Goal: Task Accomplishment & Management: Manage account settings

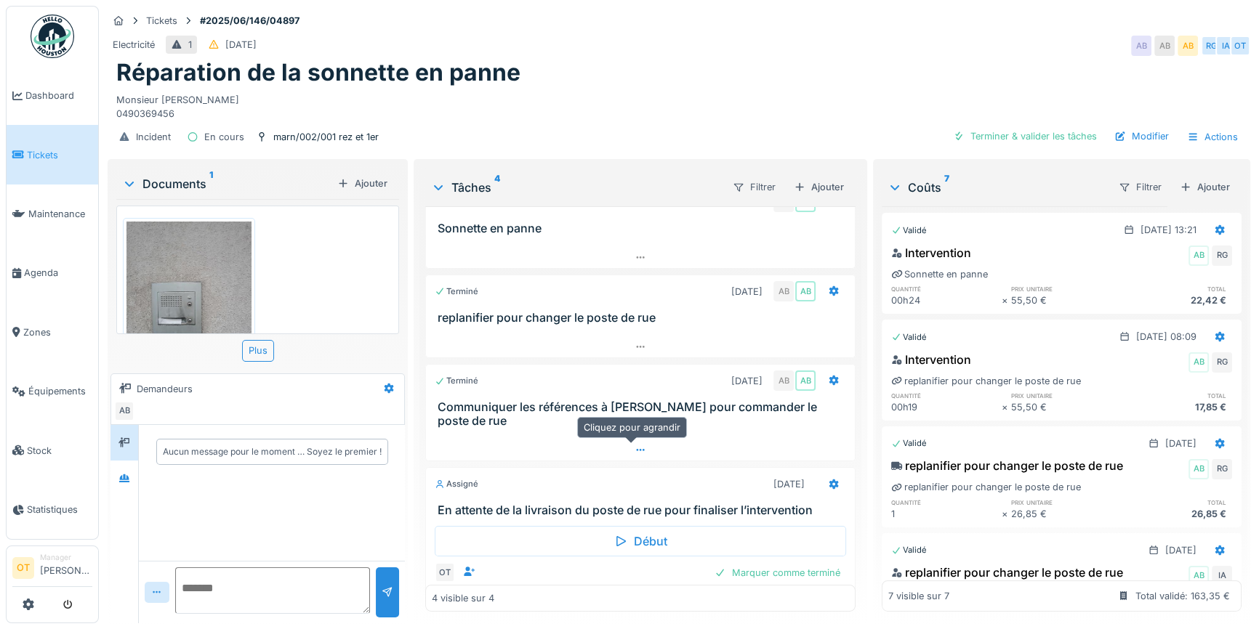
scroll to position [44, 0]
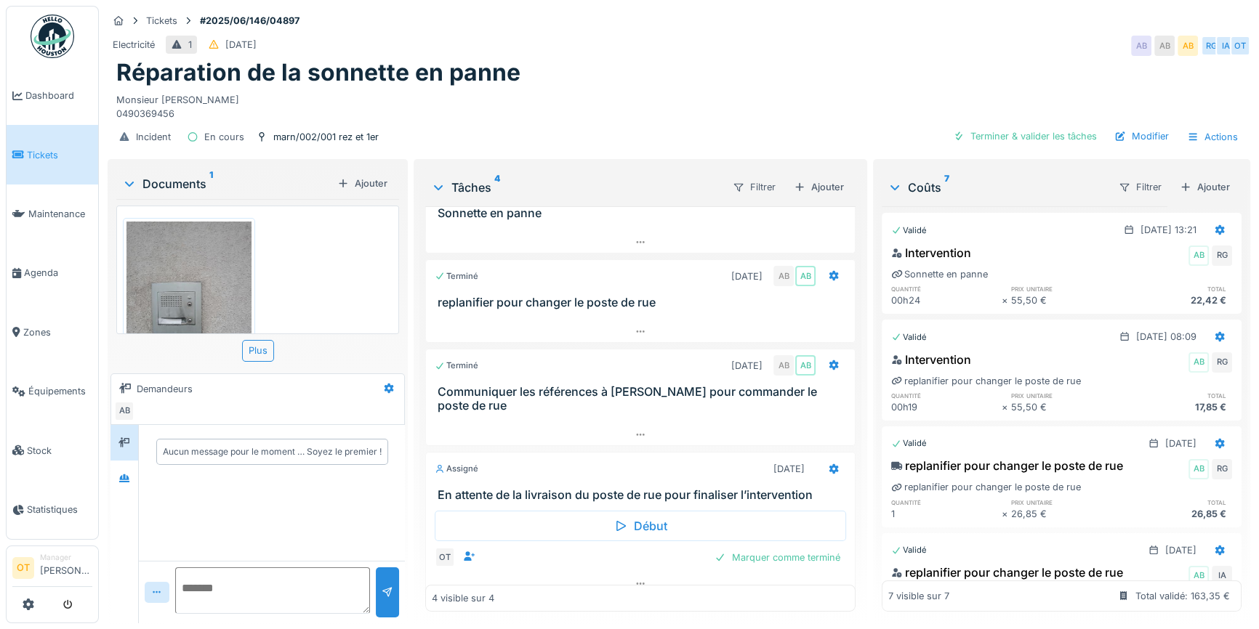
click at [647, 579] on div at bounding box center [640, 584] width 430 height 22
click at [634, 579] on icon at bounding box center [640, 583] width 12 height 9
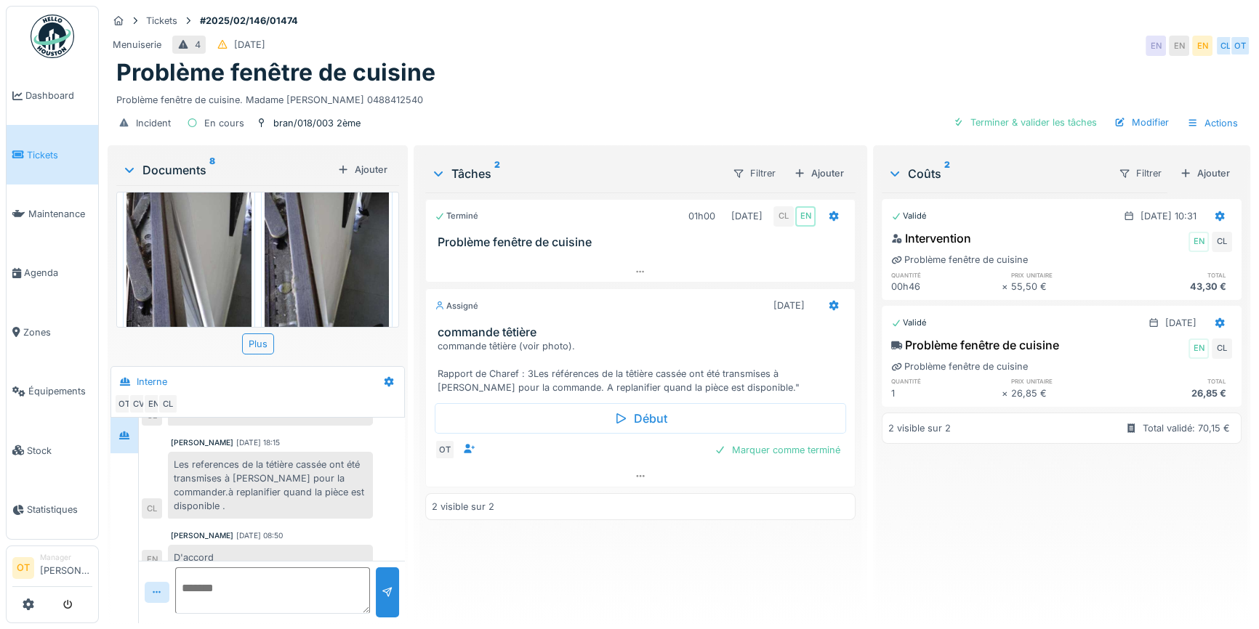
scroll to position [258, 0]
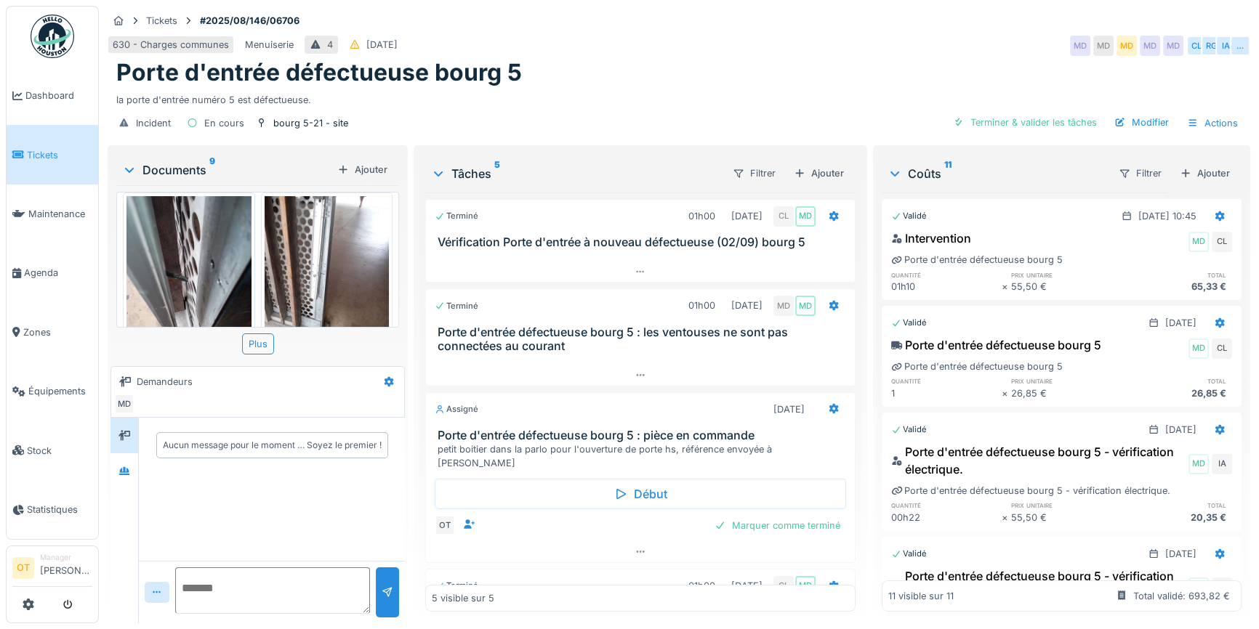
scroll to position [792, 0]
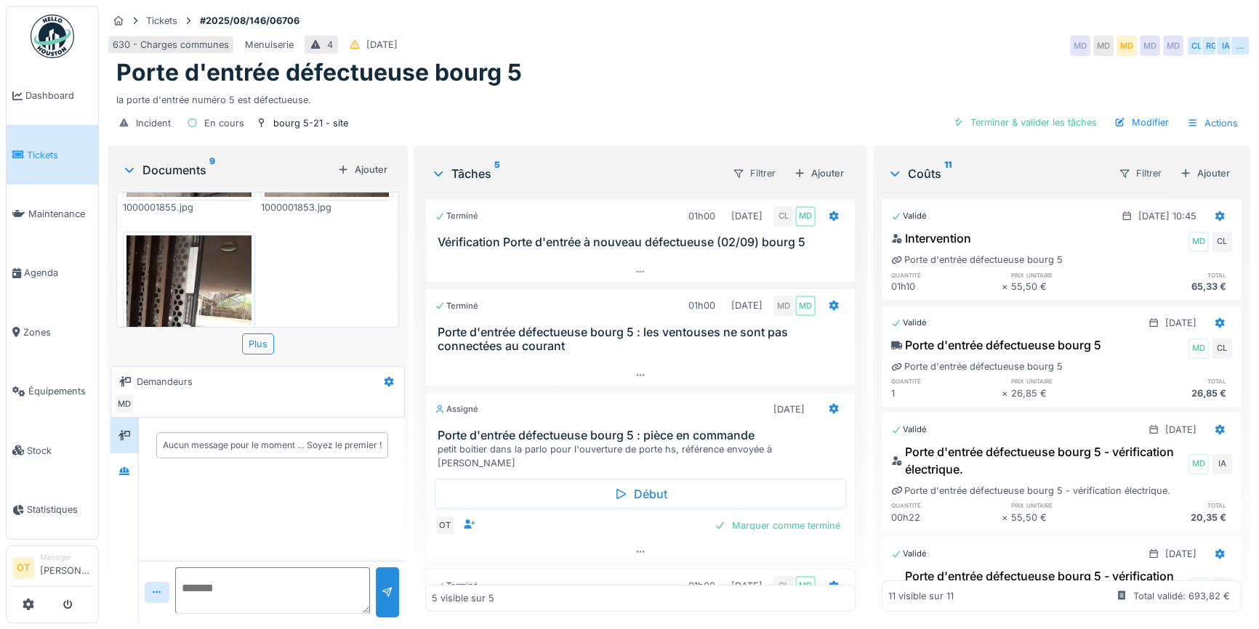
click at [375, 549] on div "Aucun message pour le moment … Soyez le premier !" at bounding box center [272, 489] width 266 height 143
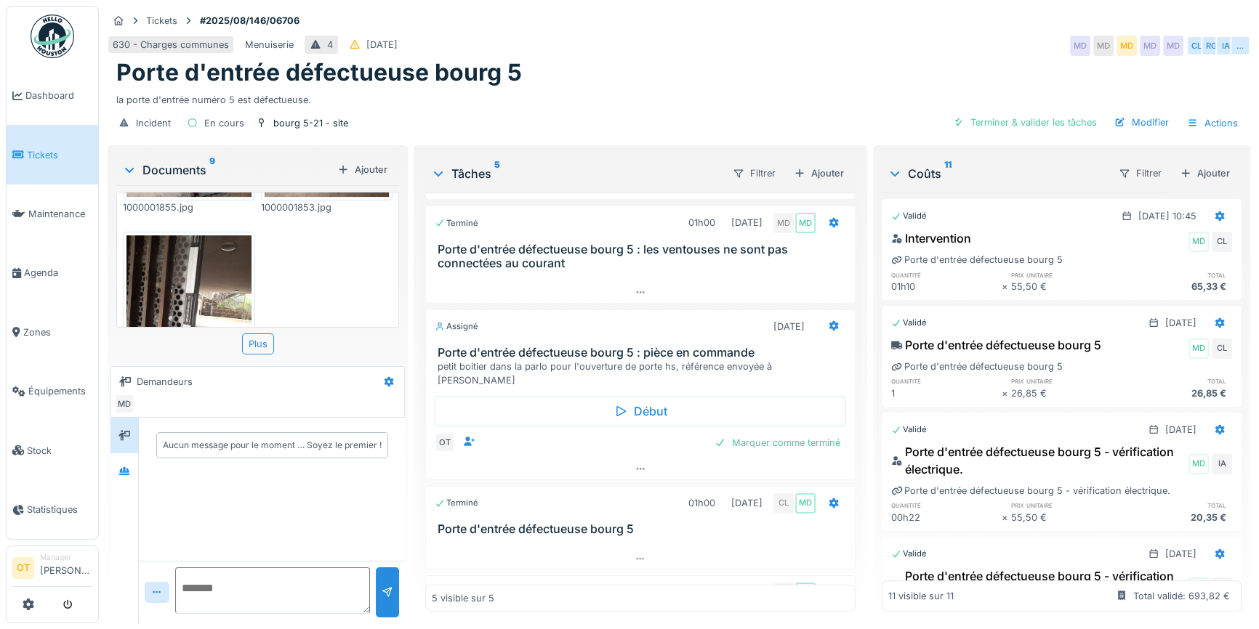
scroll to position [0, 0]
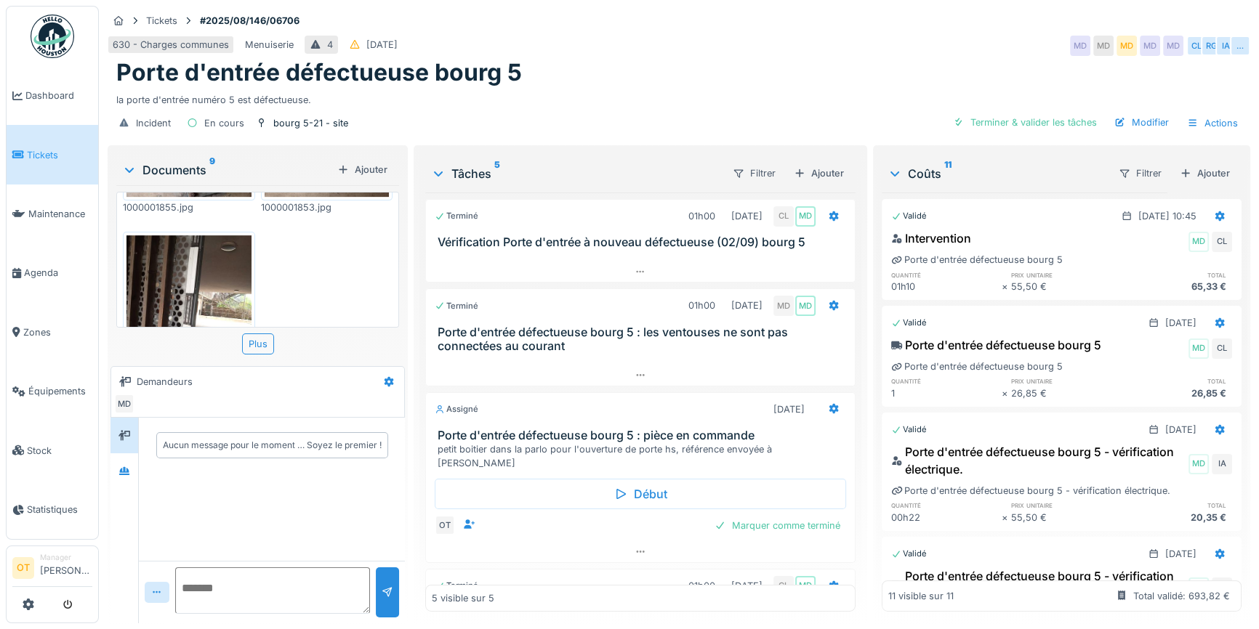
click at [844, 36] on div "630 - Charges communes Menuiserie 4 31/08/2025 MD MD MD MD MD CL RG IA …" at bounding box center [679, 46] width 1142 height 26
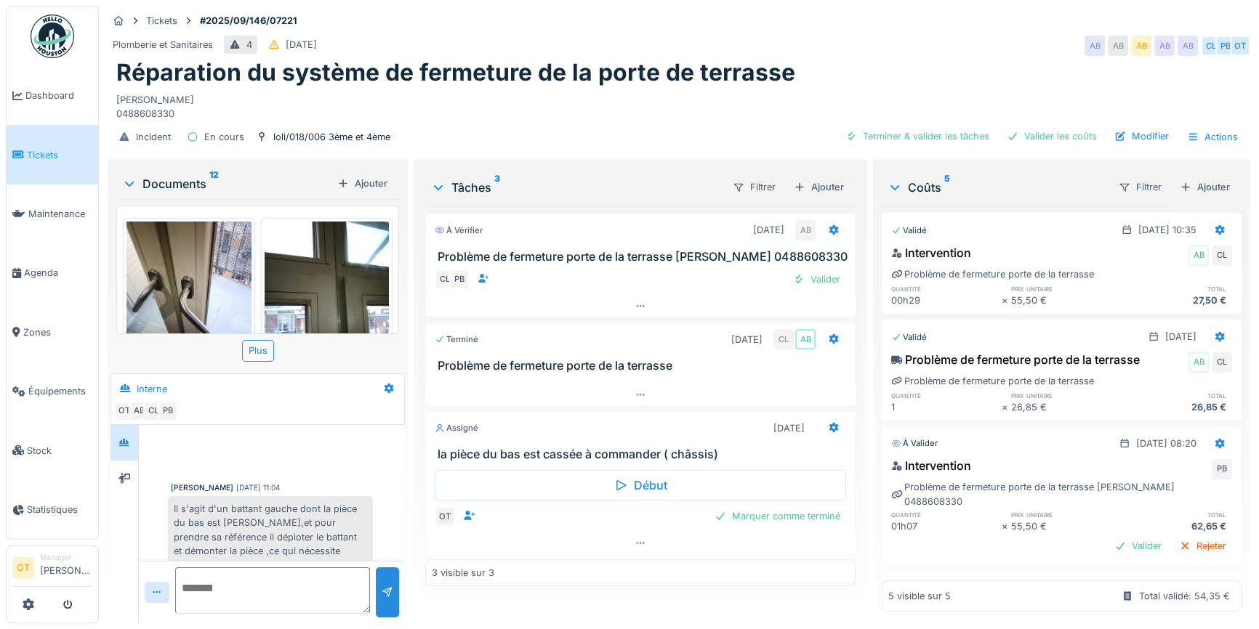
scroll to position [208, 0]
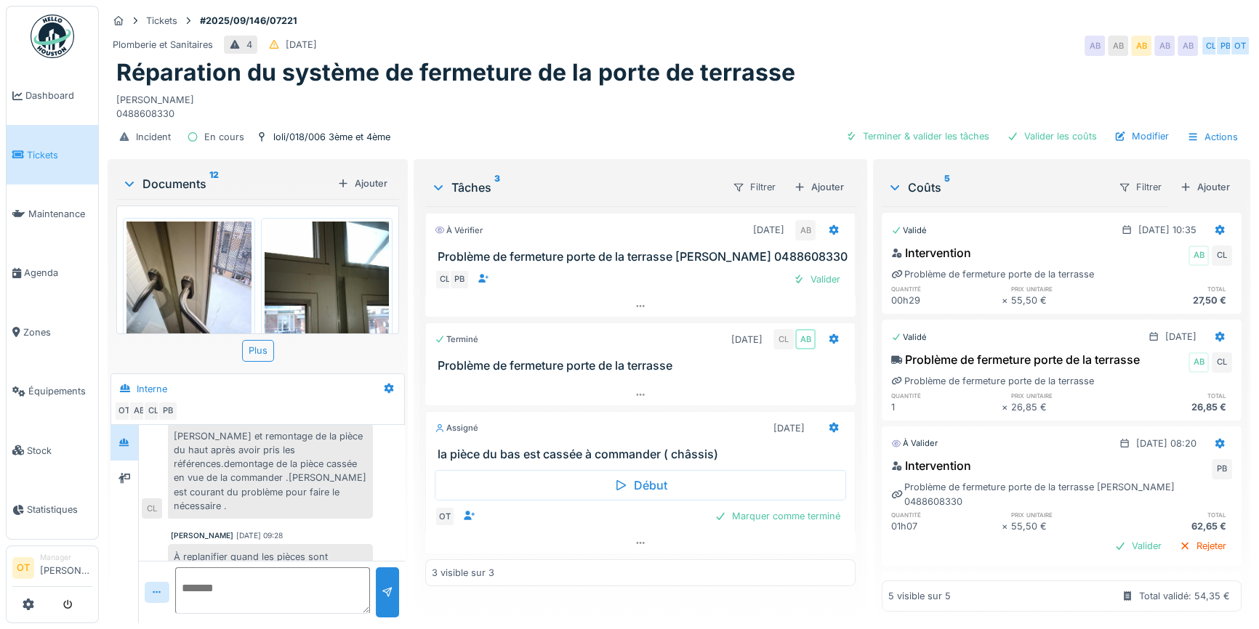
click at [40, 148] on span "Tickets" at bounding box center [59, 155] width 65 height 14
click at [26, 275] on link "Agenda" at bounding box center [53, 272] width 92 height 59
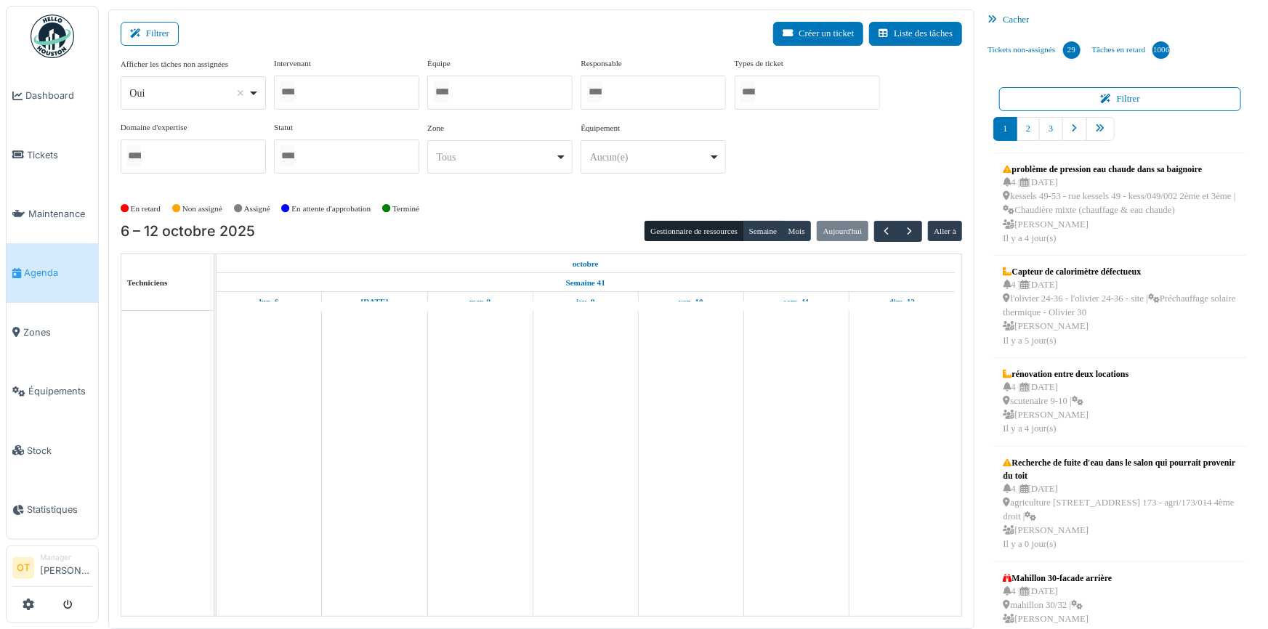
click at [254, 98] on div "Oui Remove item" at bounding box center [192, 93] width 133 height 21
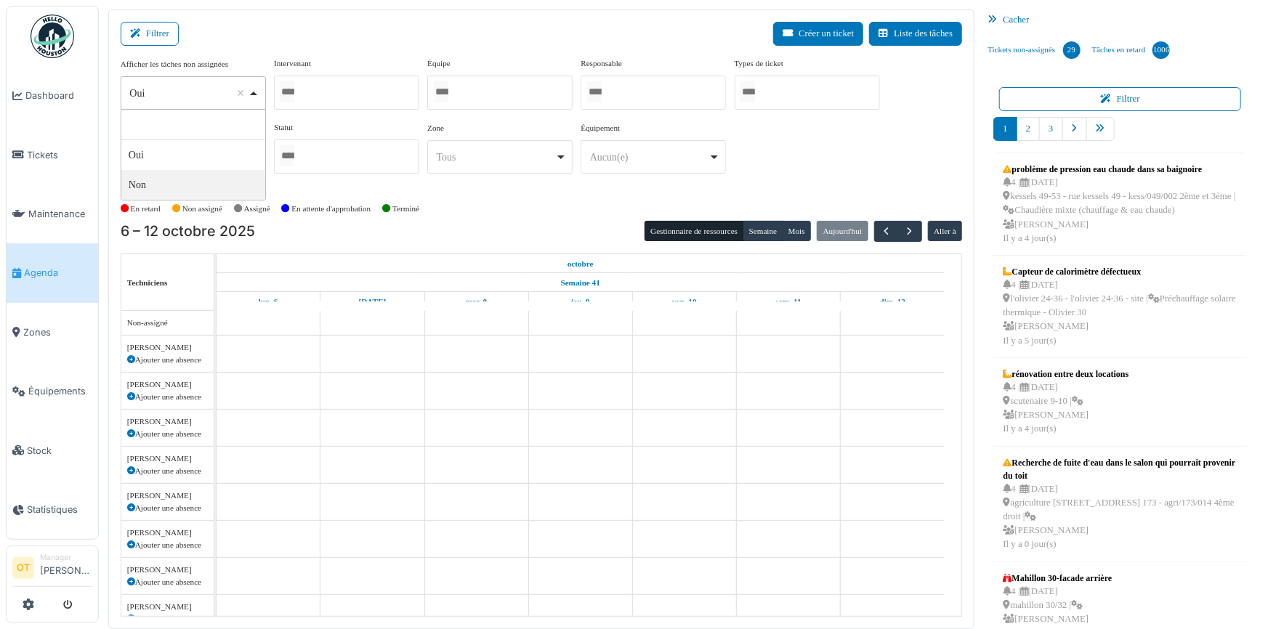
select select "**"
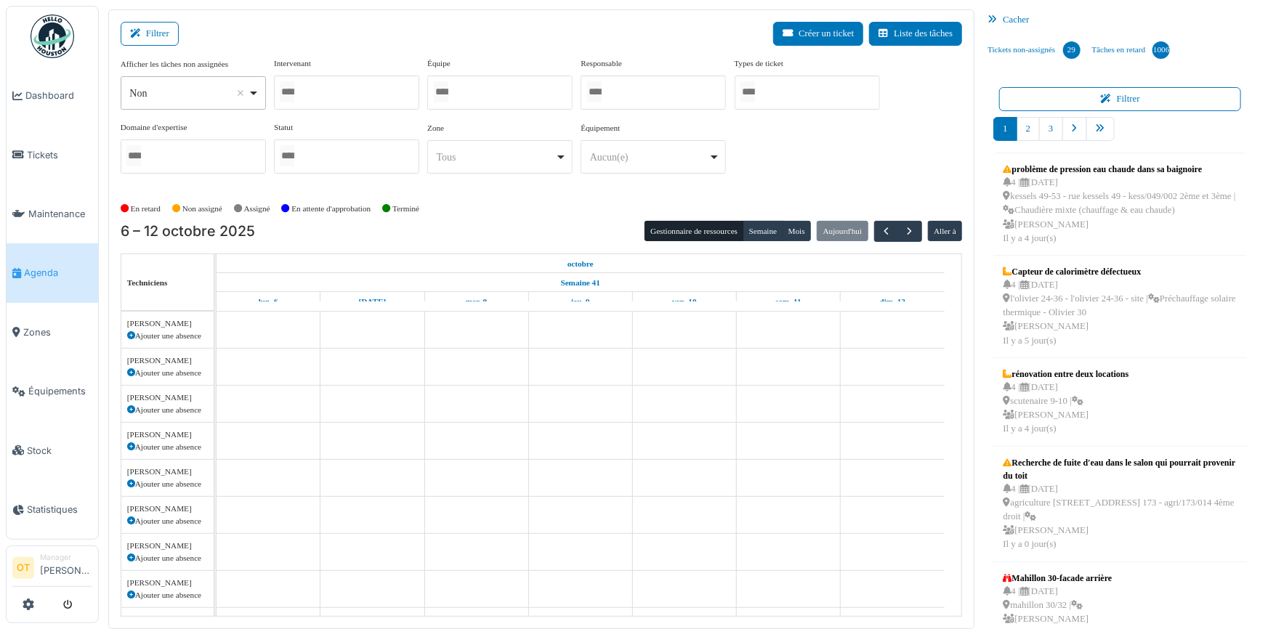
click at [339, 81] on div at bounding box center [346, 93] width 145 height 34
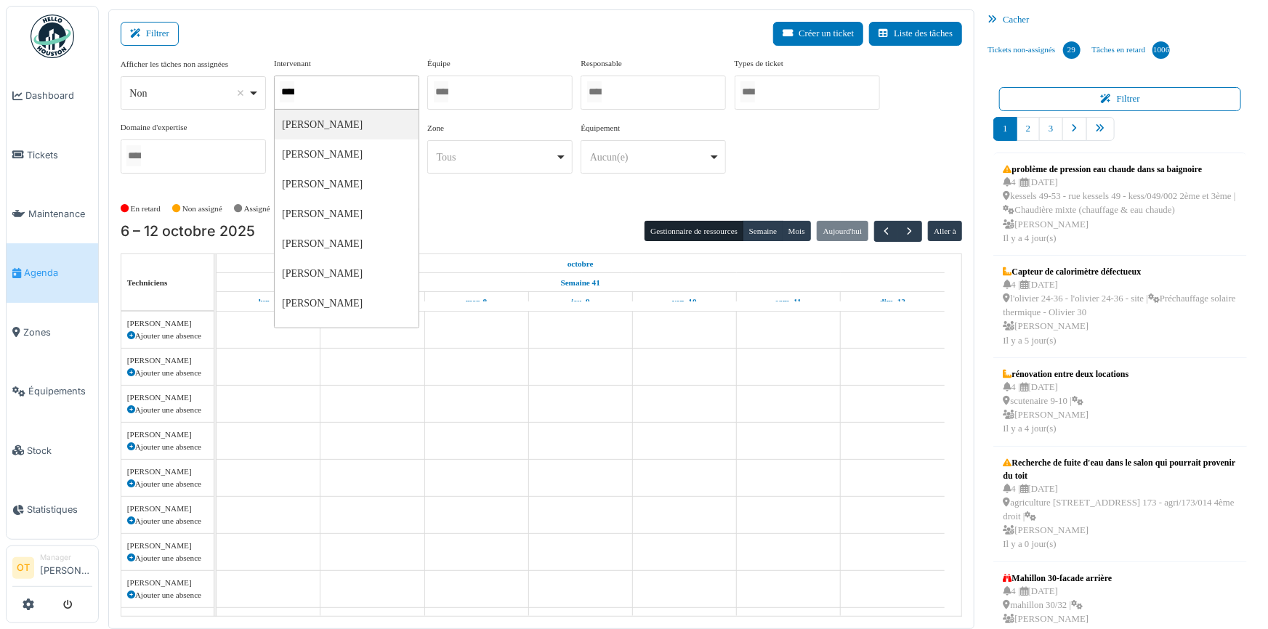
type input "*****"
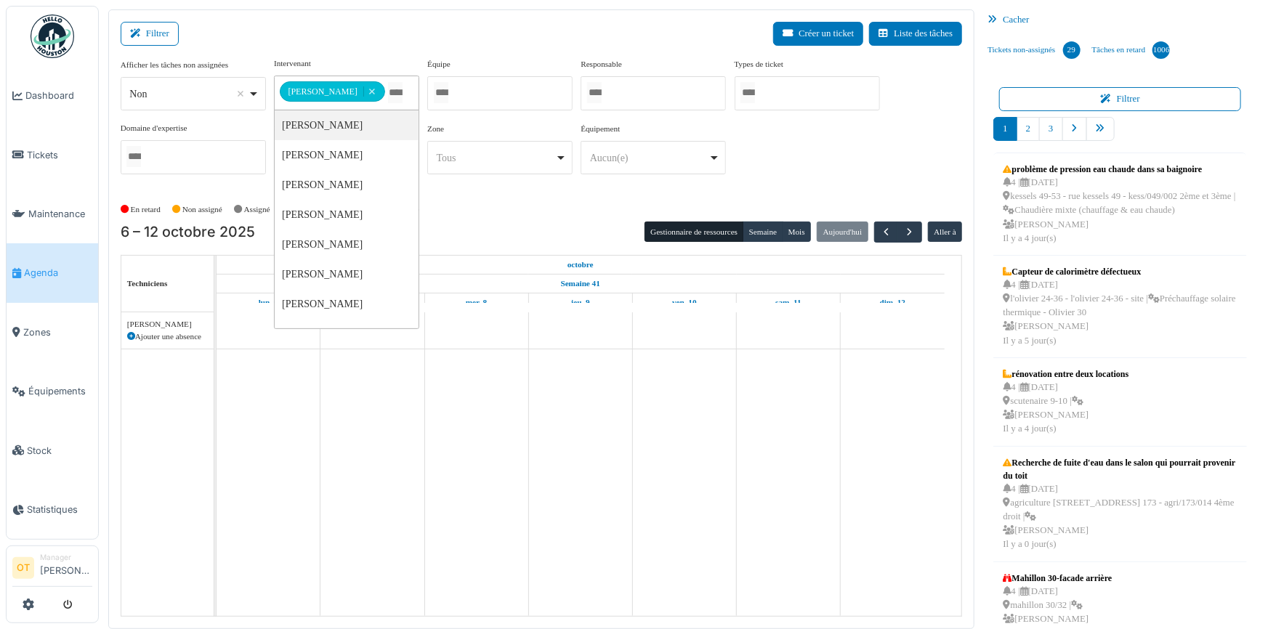
click at [822, 166] on div "**********" at bounding box center [542, 121] width 842 height 129
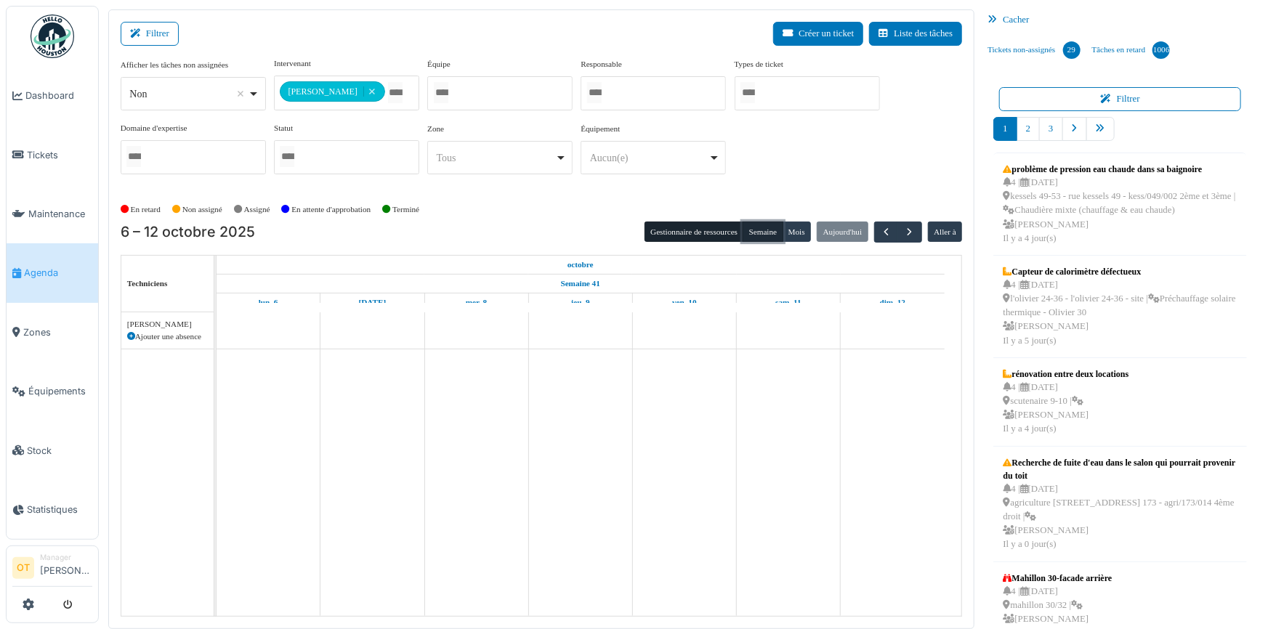
click at [758, 231] on button "Semaine" at bounding box center [763, 232] width 40 height 20
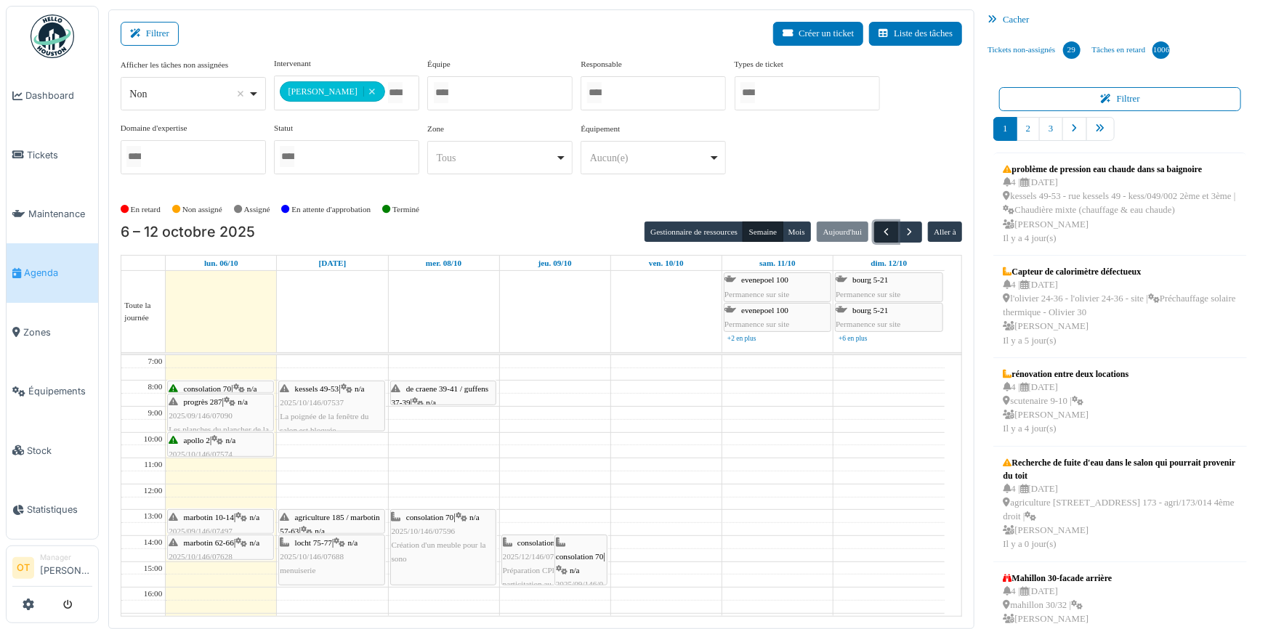
click at [880, 229] on span "button" at bounding box center [886, 232] width 12 height 12
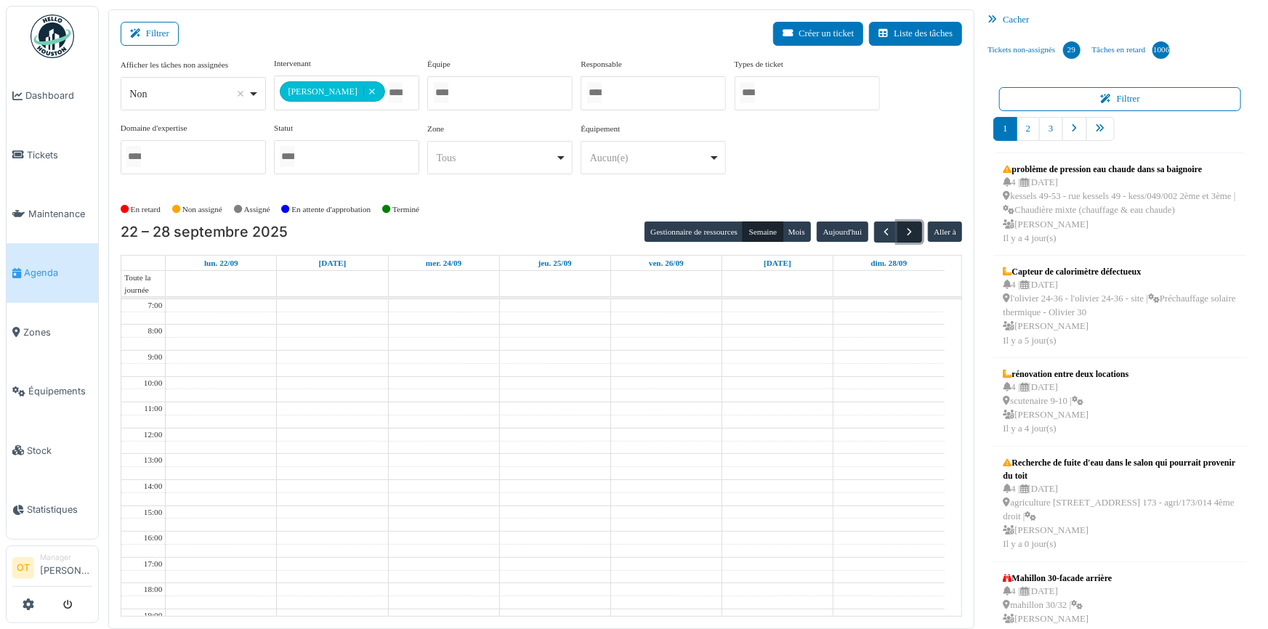
click at [898, 228] on button "button" at bounding box center [910, 232] width 24 height 21
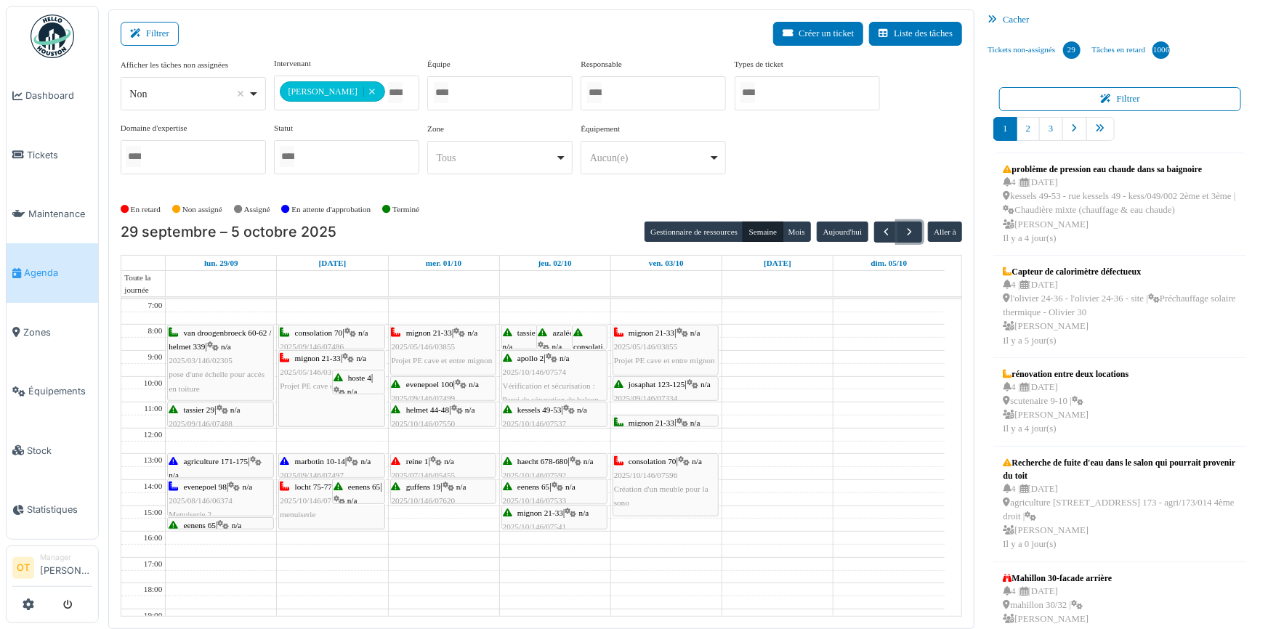
click at [213, 419] on span "2025/09/146/07488" at bounding box center [201, 423] width 64 height 9
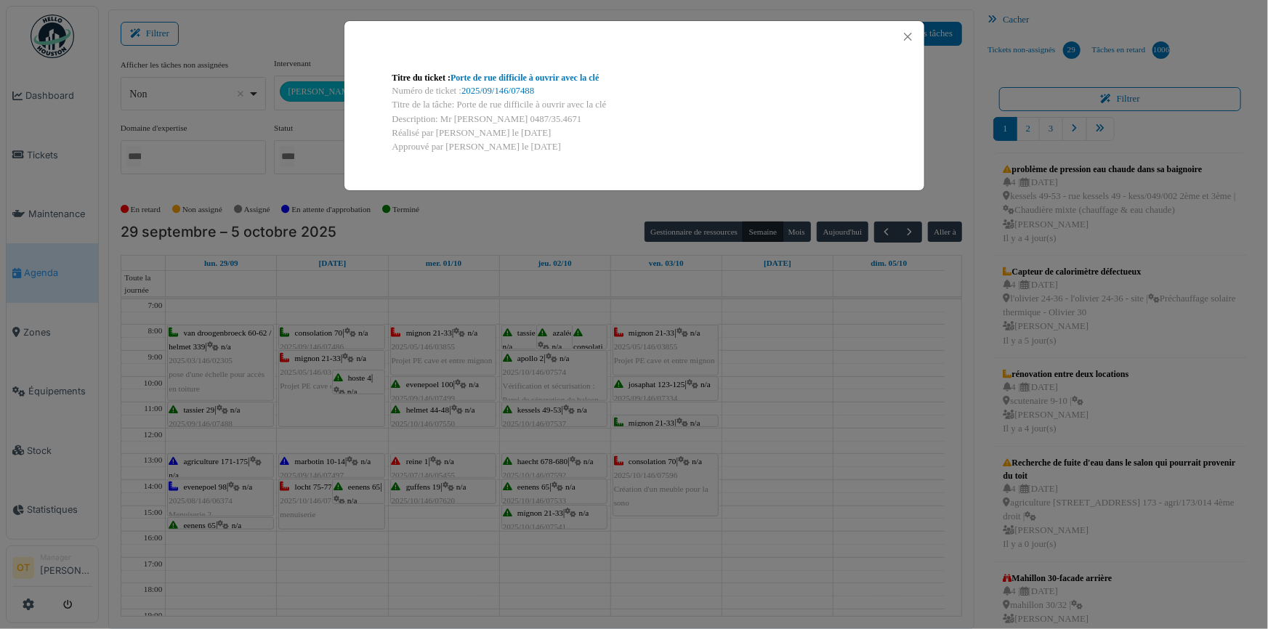
click at [561, 85] on div "Numéro de ticket : 2025/09/146/07488" at bounding box center [634, 91] width 484 height 14
click at [567, 78] on link "Porte de rue difficile à ouvrir avec la clé" at bounding box center [525, 78] width 148 height 10
click at [304, 321] on div "Titre du ticket : Porte de rue difficile à ouvrir avec la clé Numéro de ticket …" at bounding box center [634, 314] width 1268 height 629
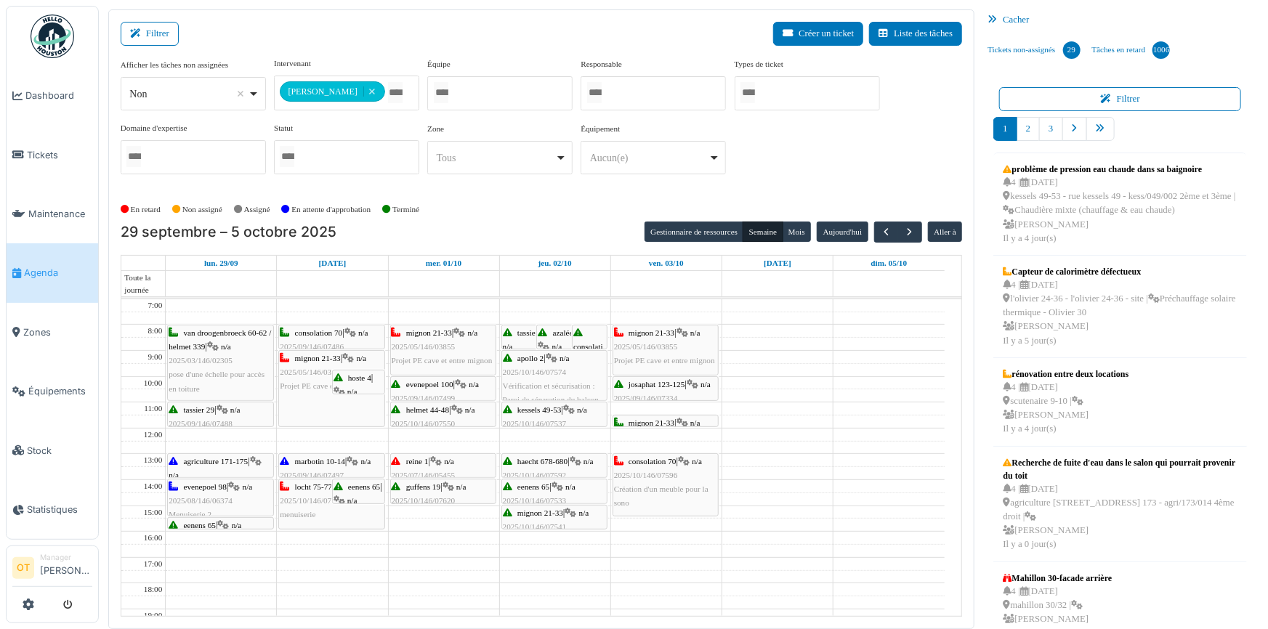
click at [211, 462] on span "agriculture 171-175" at bounding box center [216, 461] width 65 height 9
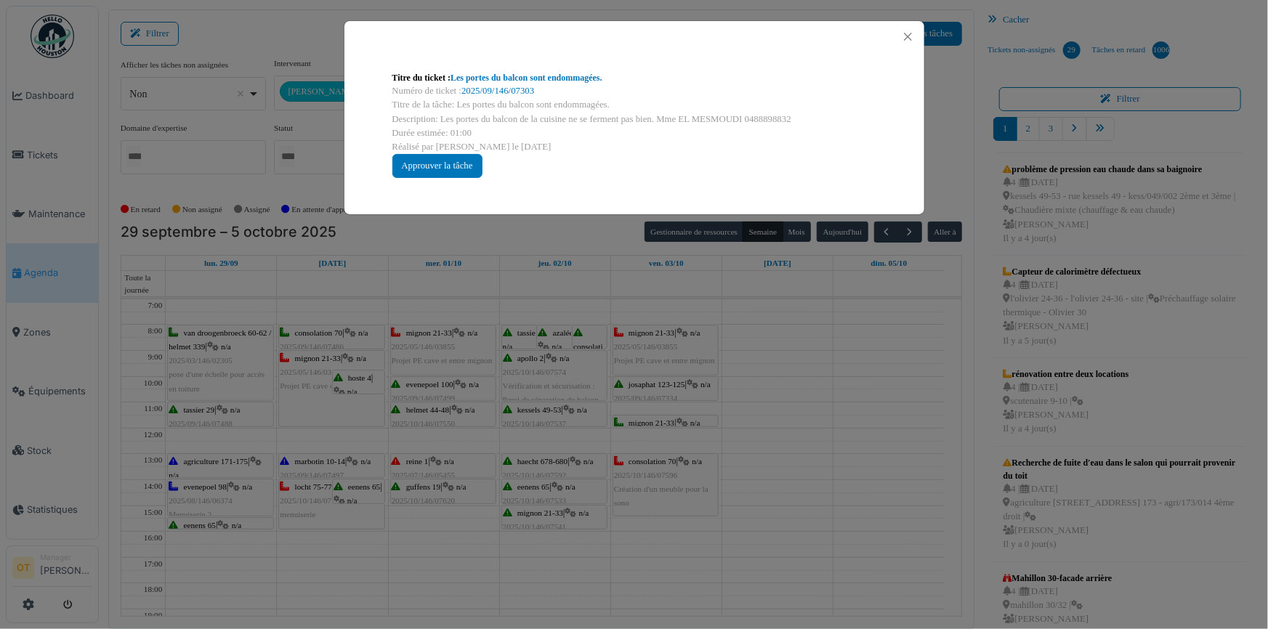
click at [211, 451] on div "Titre du ticket : Les portes du balcon sont endommagées. Numéro de ticket : 202…" at bounding box center [634, 314] width 1268 height 629
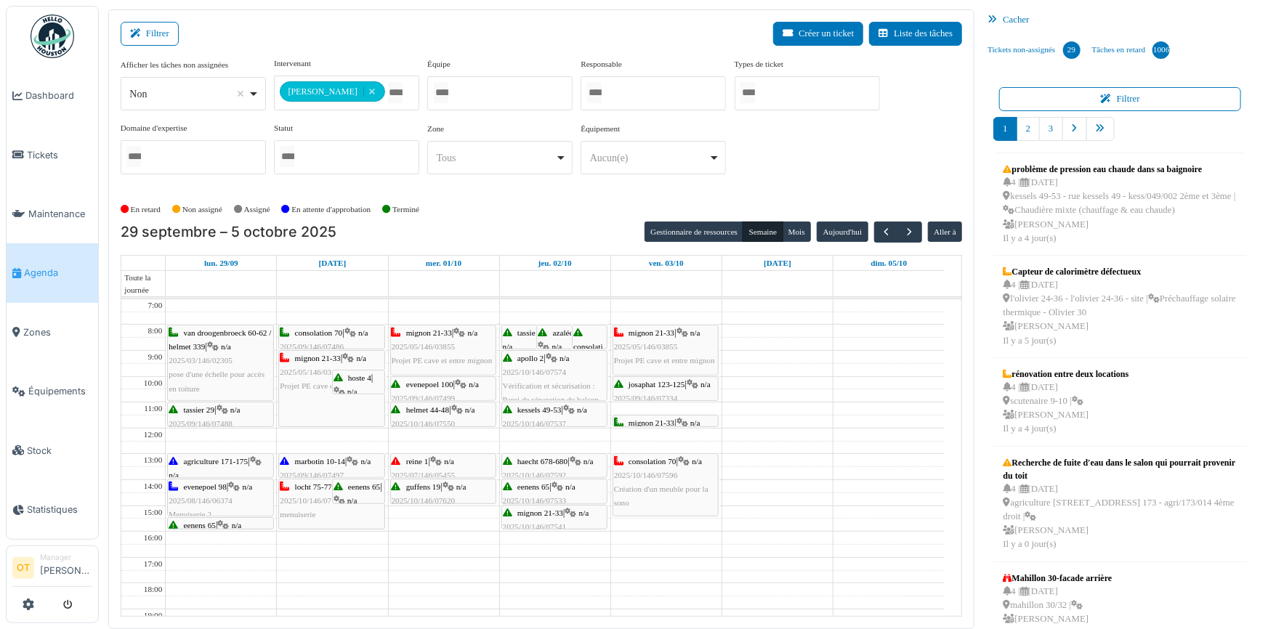
click at [214, 499] on span "2025/08/146/06374" at bounding box center [201, 500] width 64 height 9
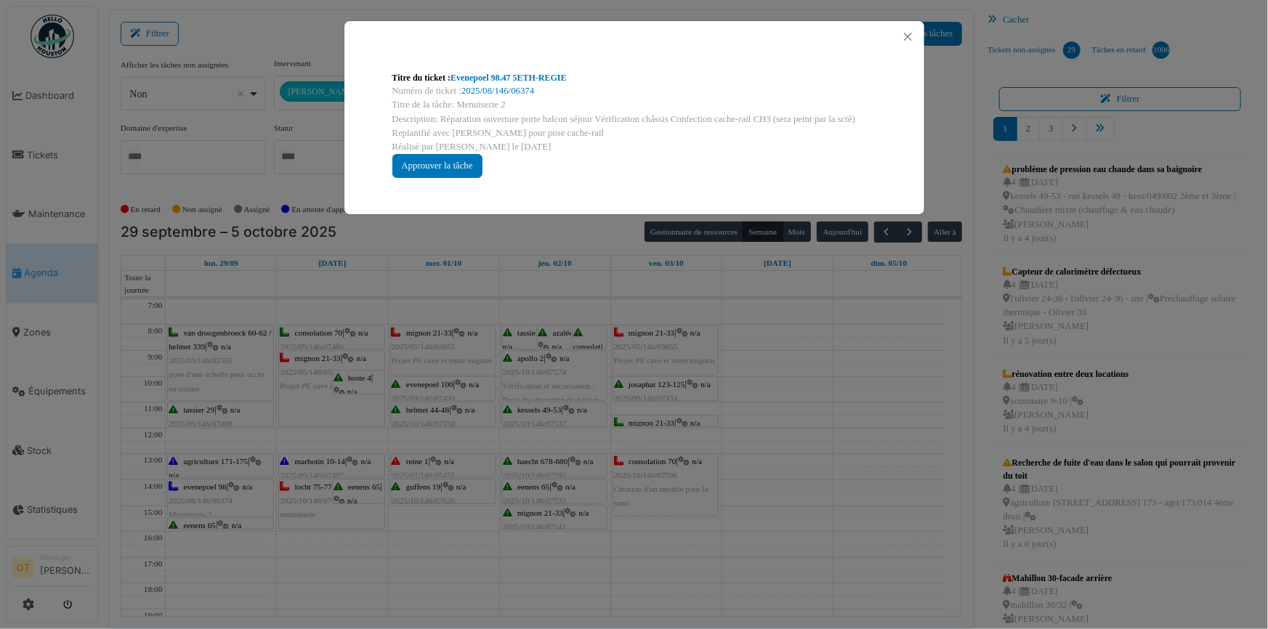
click at [214, 499] on div "Titre du ticket : Evenepoel 98.47 5ETH-REGIE Numéro de ticket : 2025/08/146/063…" at bounding box center [634, 314] width 1268 height 629
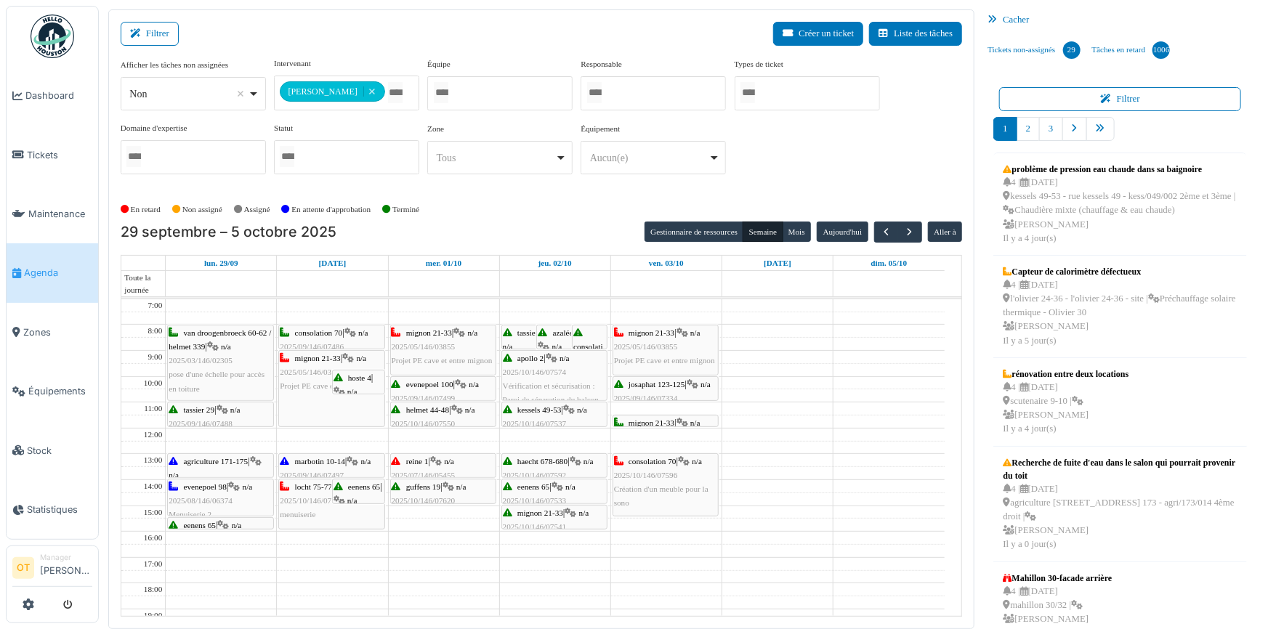
click at [206, 521] on span "eenens 65" at bounding box center [200, 525] width 32 height 9
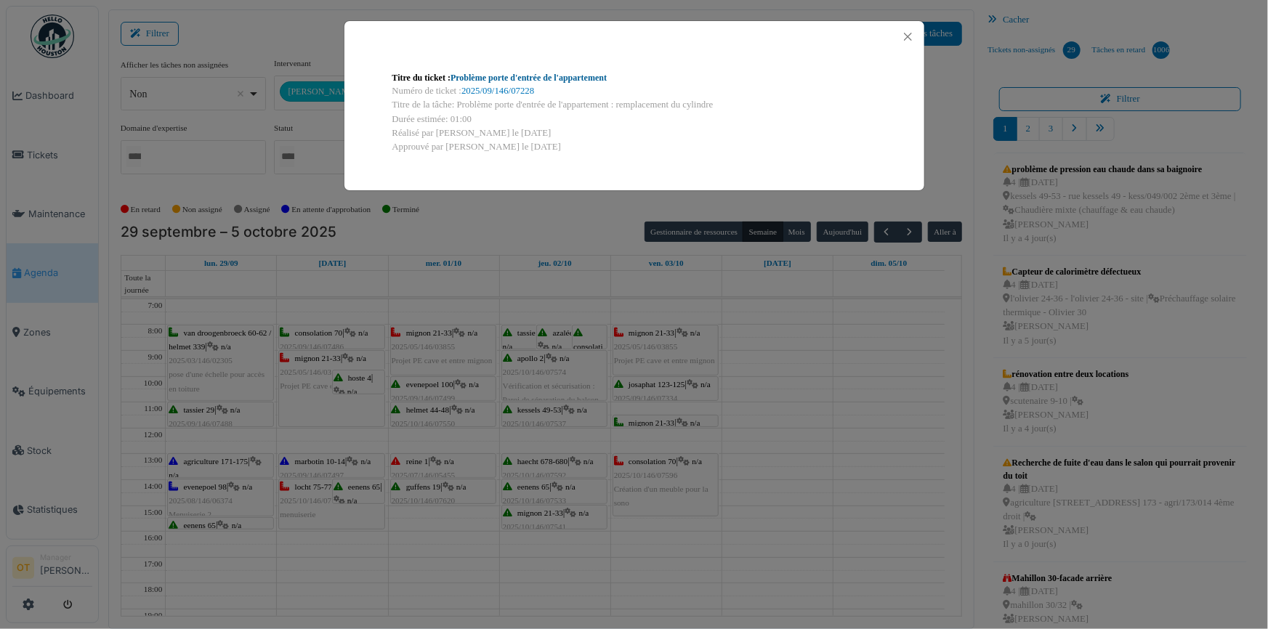
click at [583, 76] on link "Problème porte d'entrée de l'appartement" at bounding box center [529, 78] width 156 height 10
click at [638, 445] on div "Titre du ticket : Problème porte d'entrée de l'appartement Numéro de ticket : 2…" at bounding box center [634, 314] width 1268 height 629
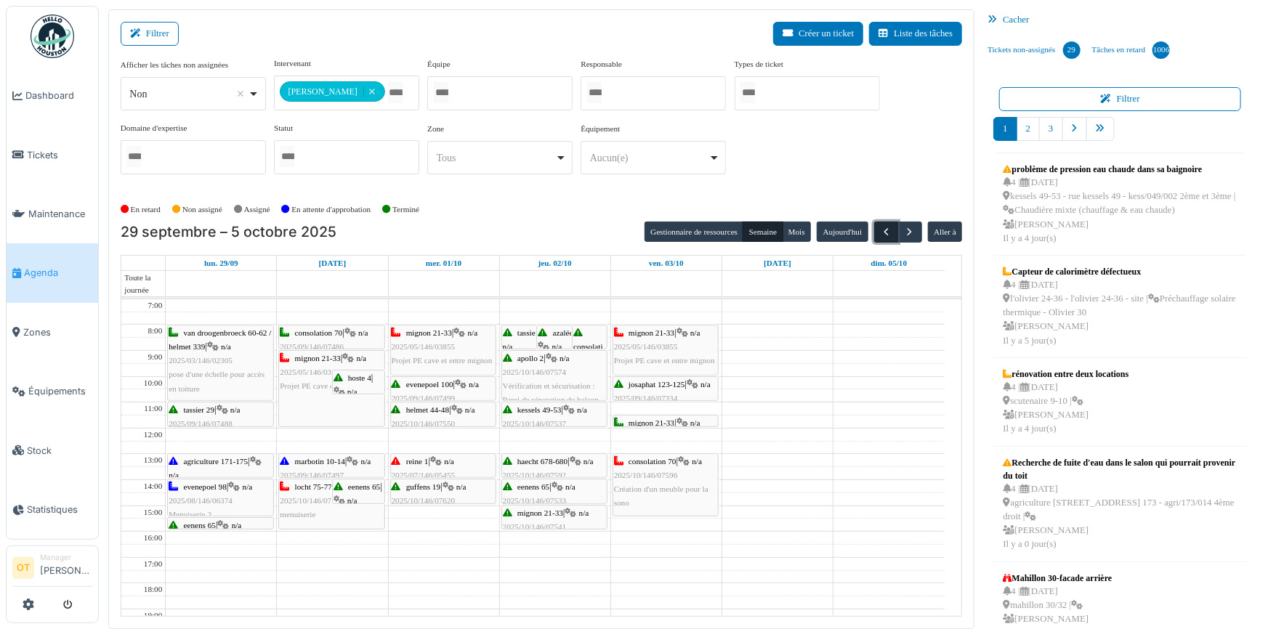
click at [881, 231] on span "button" at bounding box center [886, 232] width 12 height 12
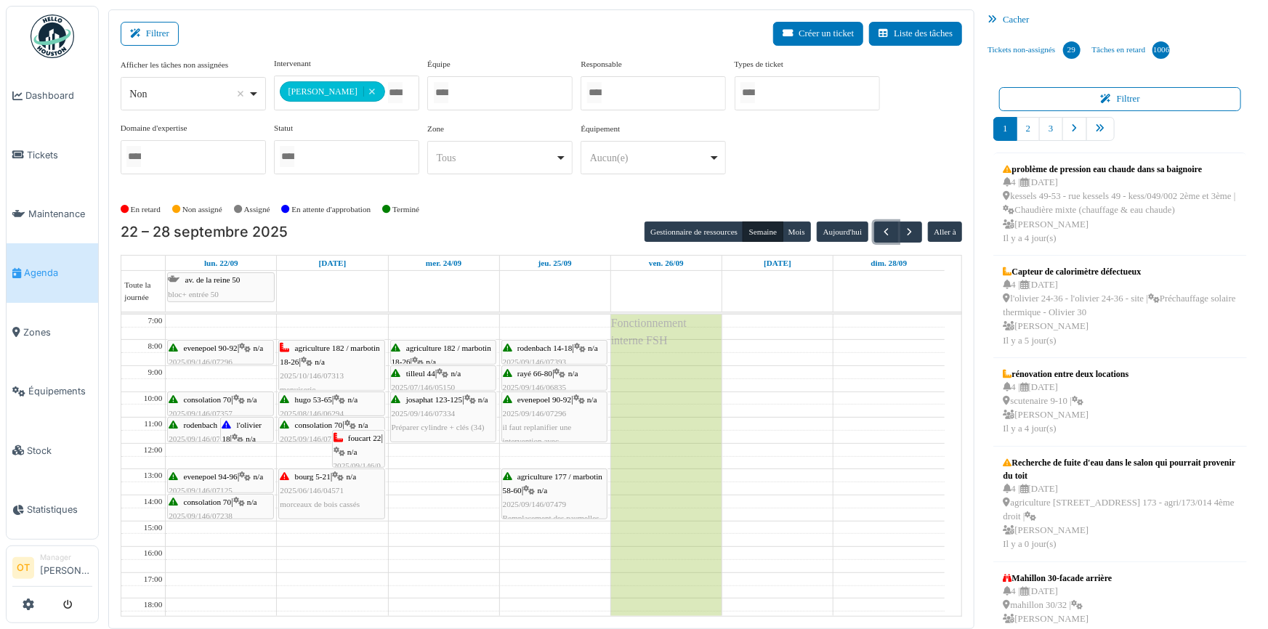
click at [570, 416] on div "evenepoel 90-92 | n/a 2025/09/146/07296 il faut replanifier une intervention av…" at bounding box center [554, 435] width 103 height 84
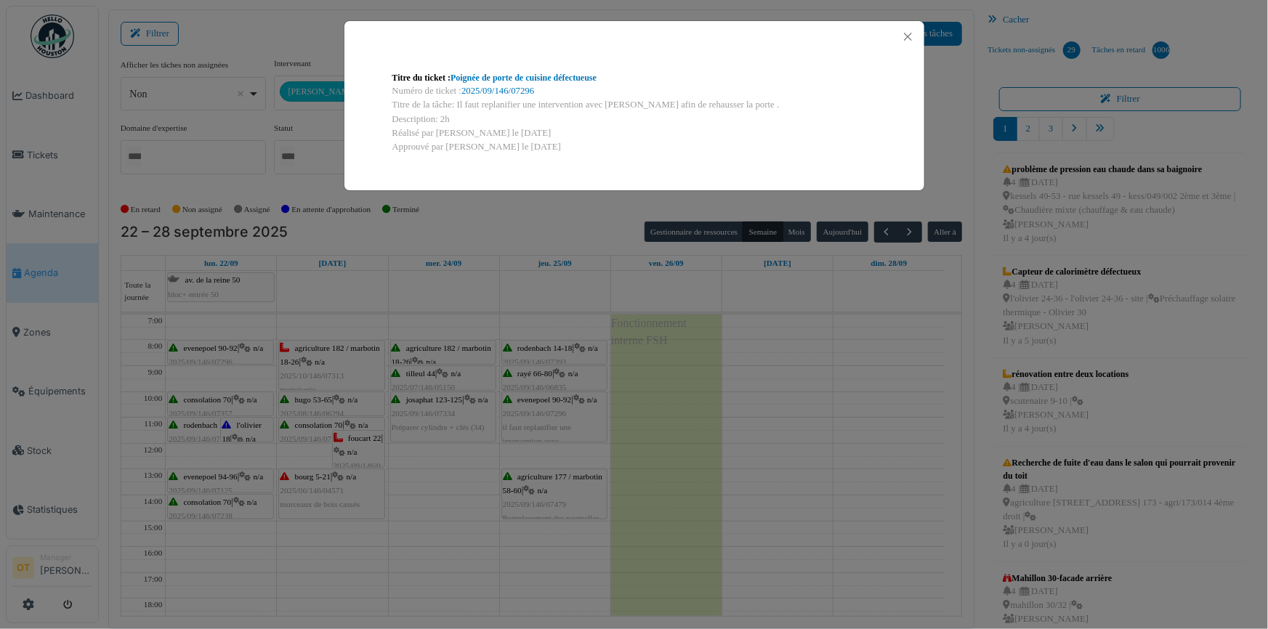
click at [544, 437] on div "Titre du ticket : Poignée de porte de cuisine défectueuse Numéro de ticket : 20…" at bounding box center [634, 314] width 1268 height 629
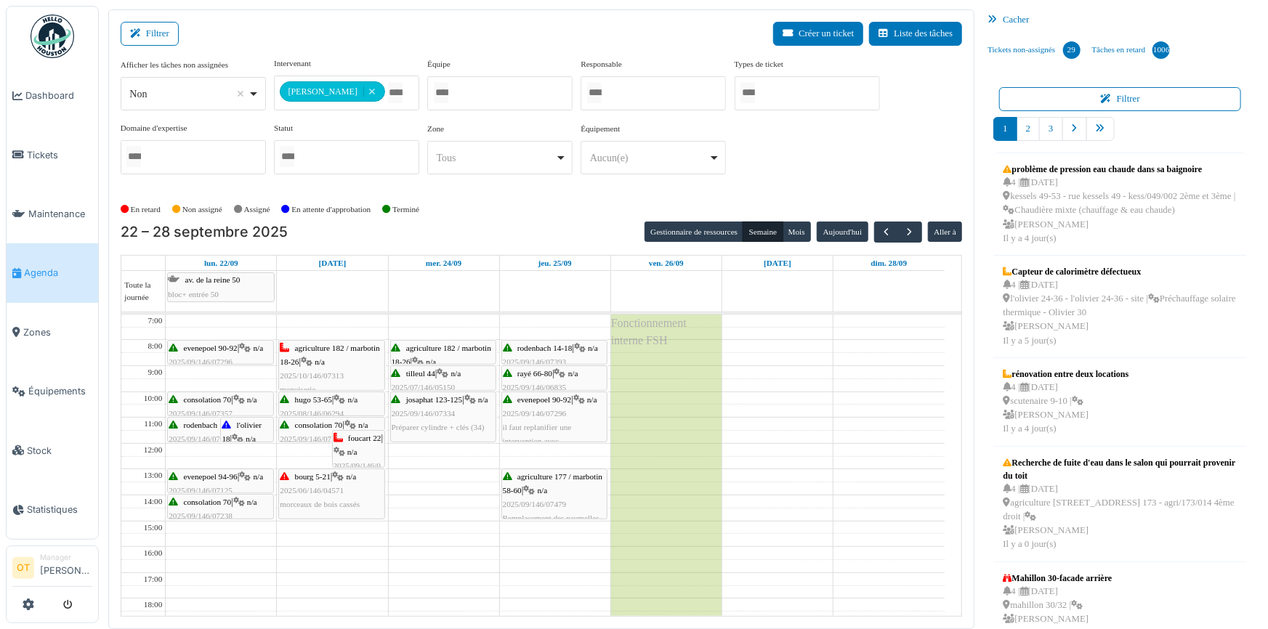
click at [535, 501] on span "2025/09/146/07479" at bounding box center [535, 504] width 64 height 9
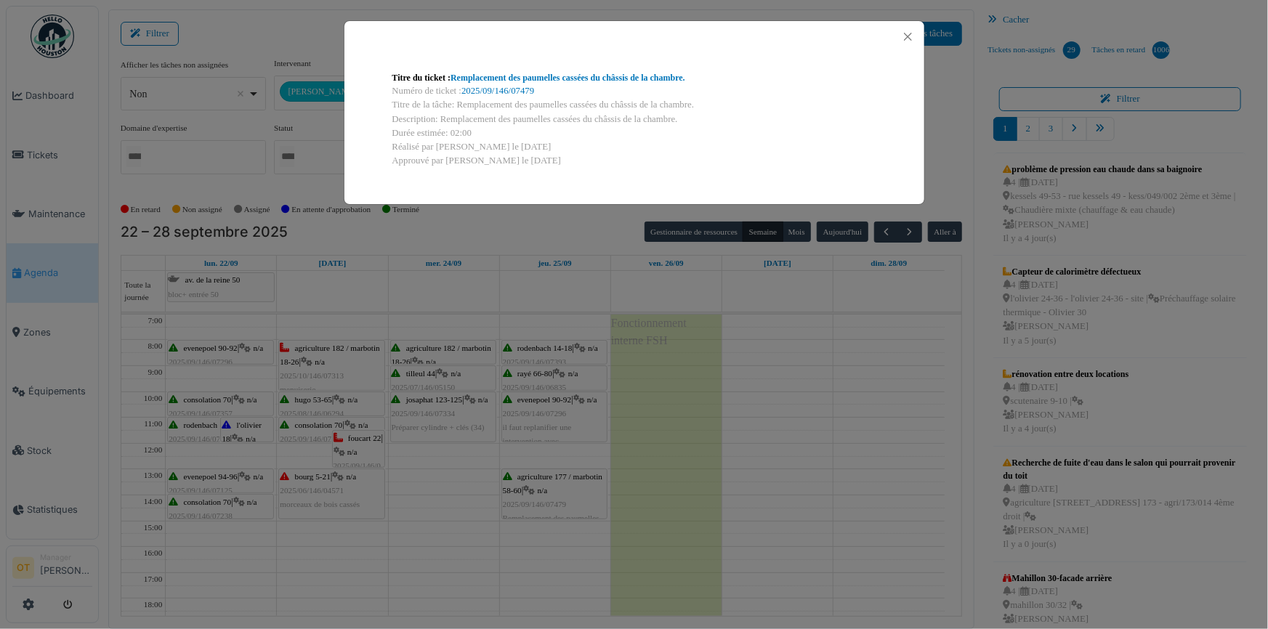
click at [547, 430] on div "Titre du ticket : Remplacement des paumelles cassées du châssis de la chambre. …" at bounding box center [634, 314] width 1268 height 629
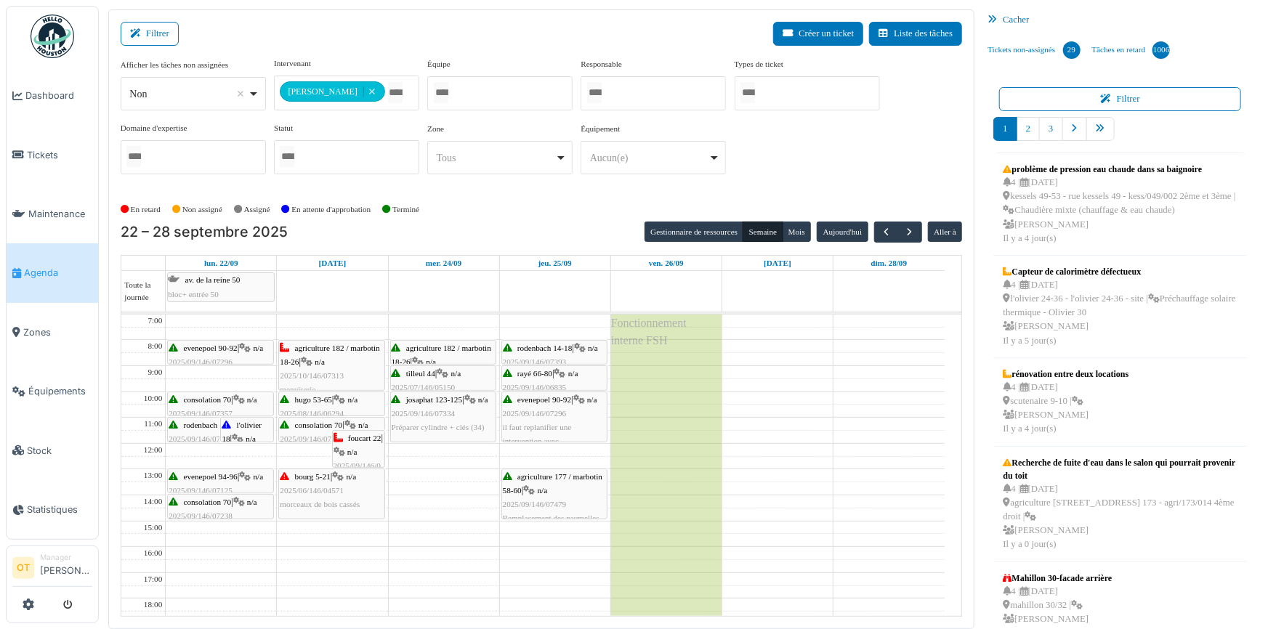
click at [545, 384] on span "2025/09/146/06835" at bounding box center [535, 387] width 64 height 9
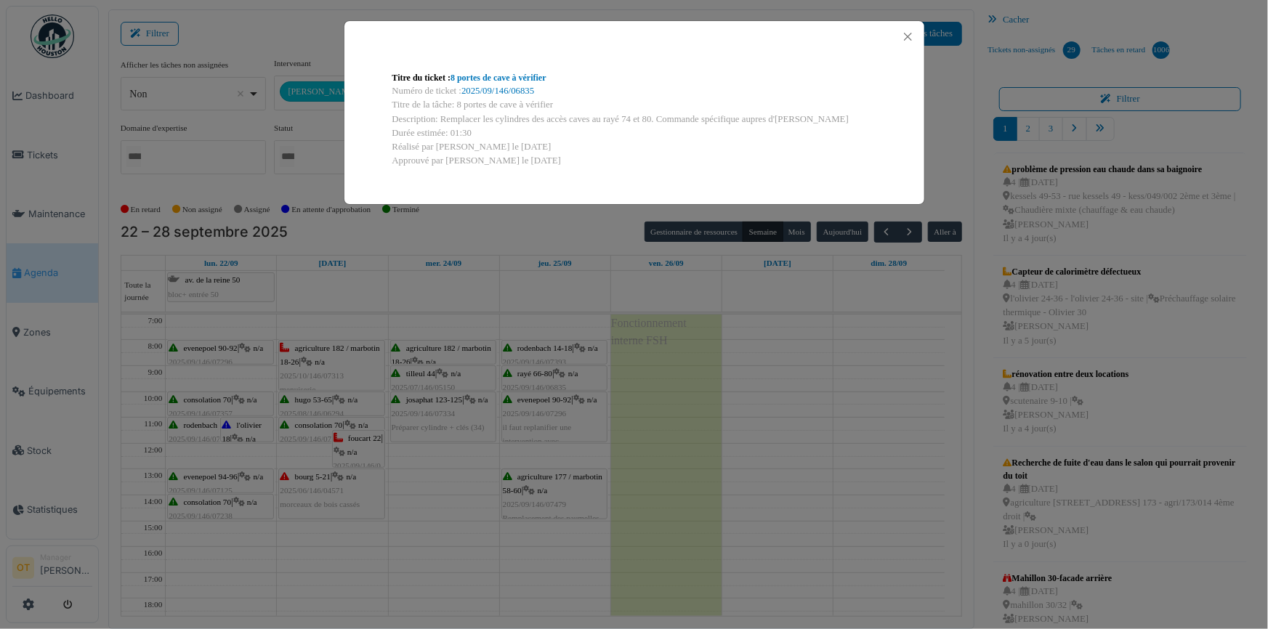
click at [551, 375] on div "Titre du ticket : 8 portes de cave à vérifier Numéro de ticket : 2025/09/146/06…" at bounding box center [634, 314] width 1268 height 629
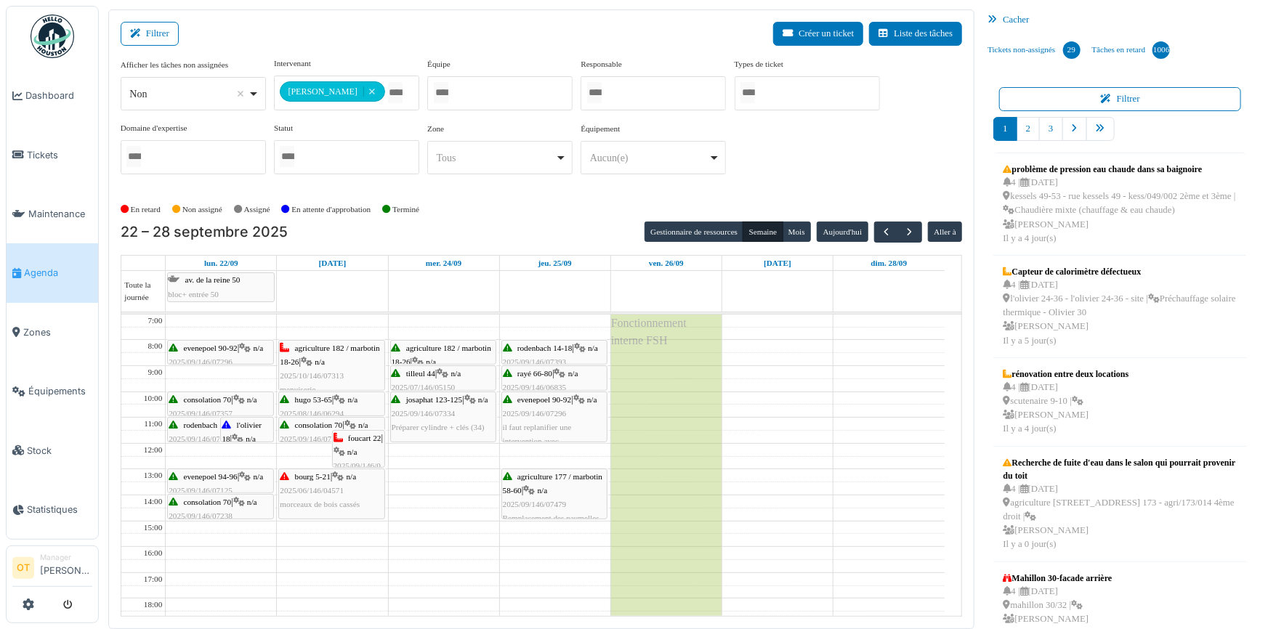
click at [552, 350] on span "rodenbach 14-18" at bounding box center [544, 348] width 55 height 9
click at [557, 349] on span "rodenbach 14-18" at bounding box center [544, 348] width 55 height 9
click at [559, 347] on span "rodenbach 14-18" at bounding box center [544, 348] width 55 height 9
click at [552, 344] on span "rodenbach 14-18" at bounding box center [544, 348] width 55 height 9
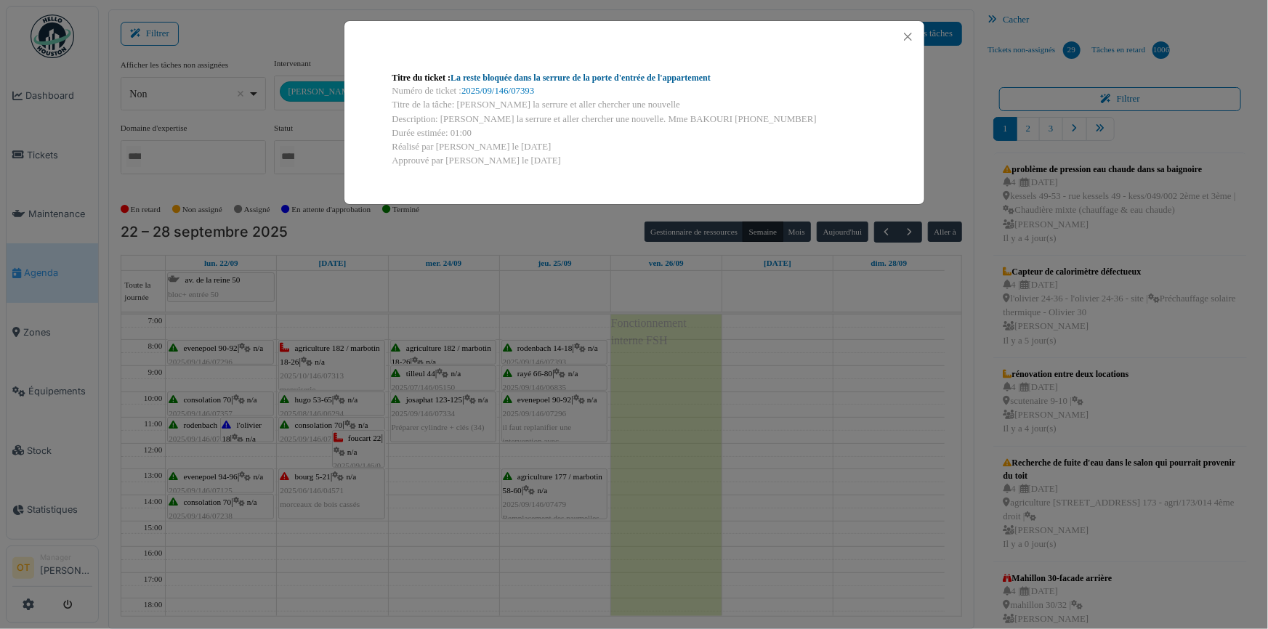
click at [666, 78] on link "La reste bloquée dans la serrure de la porte d'entrée de l'appartement" at bounding box center [581, 78] width 260 height 10
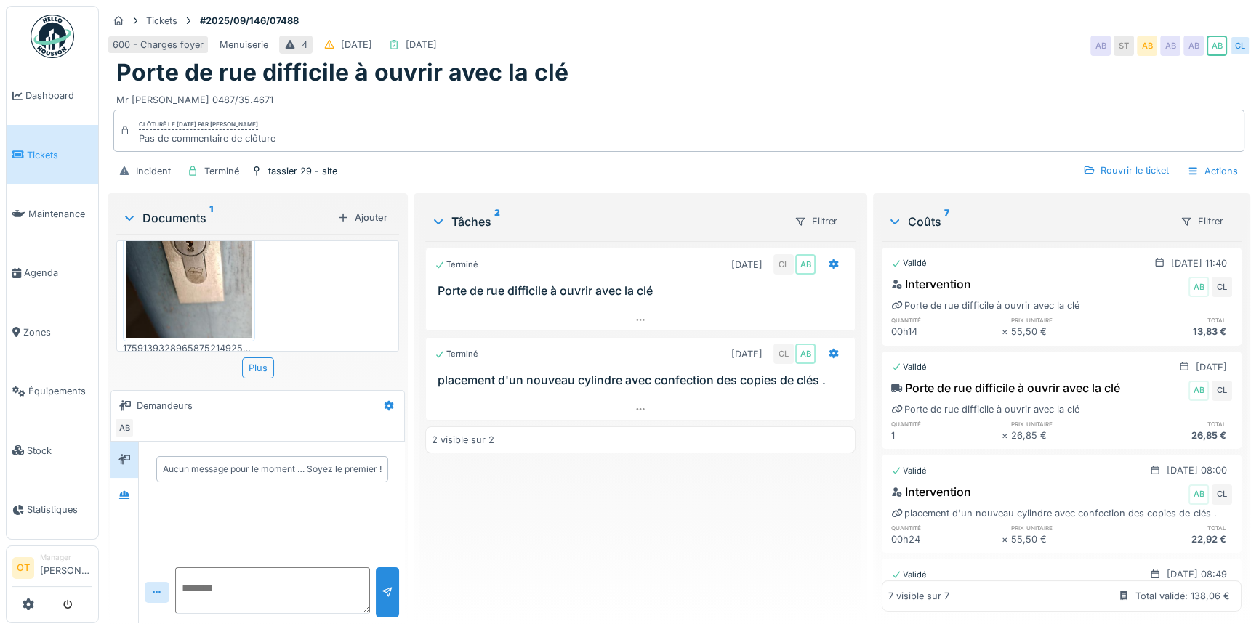
scroll to position [91, 0]
click at [133, 491] on div at bounding box center [124, 496] width 22 height 18
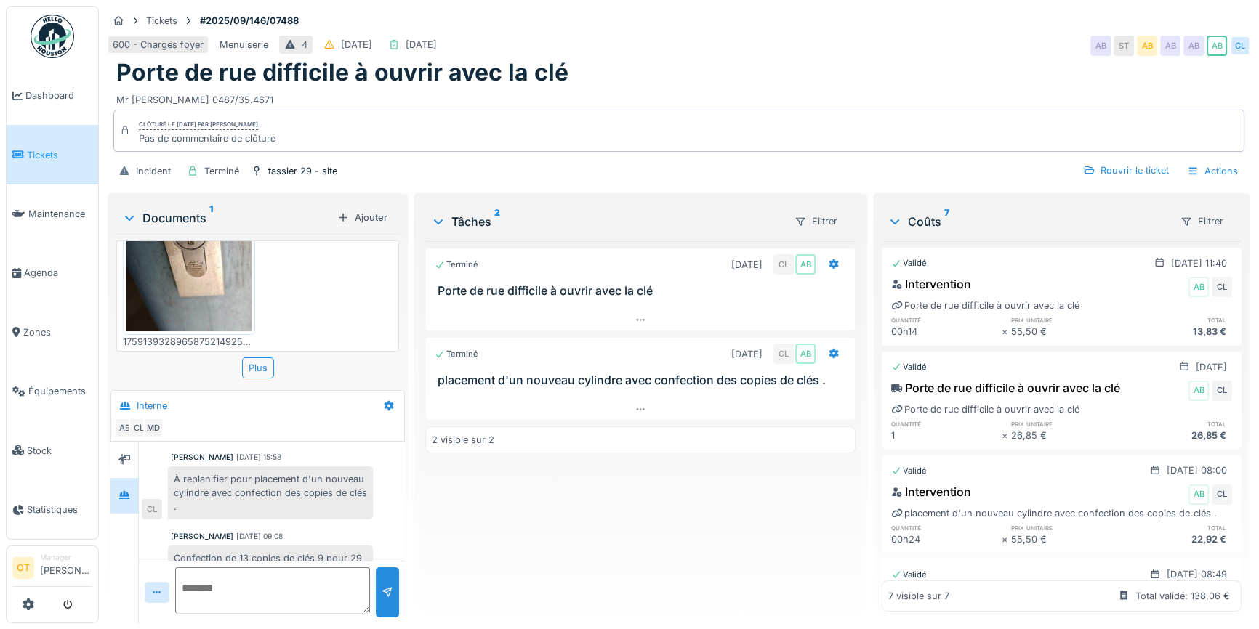
scroll to position [89, 0]
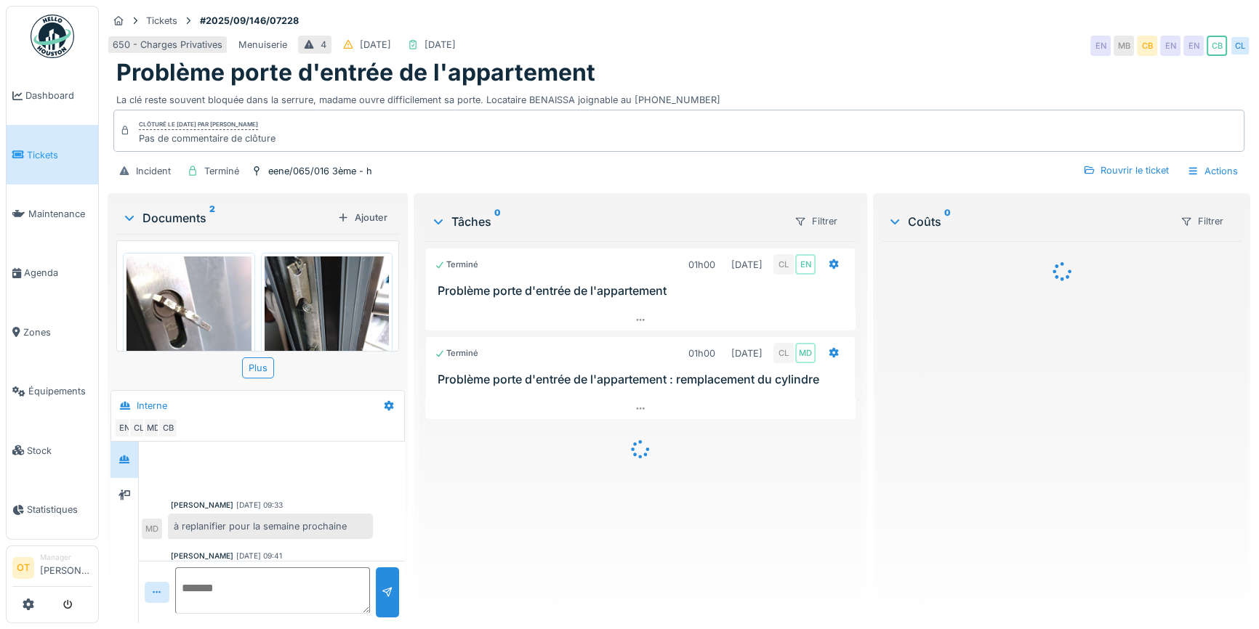
scroll to position [281, 0]
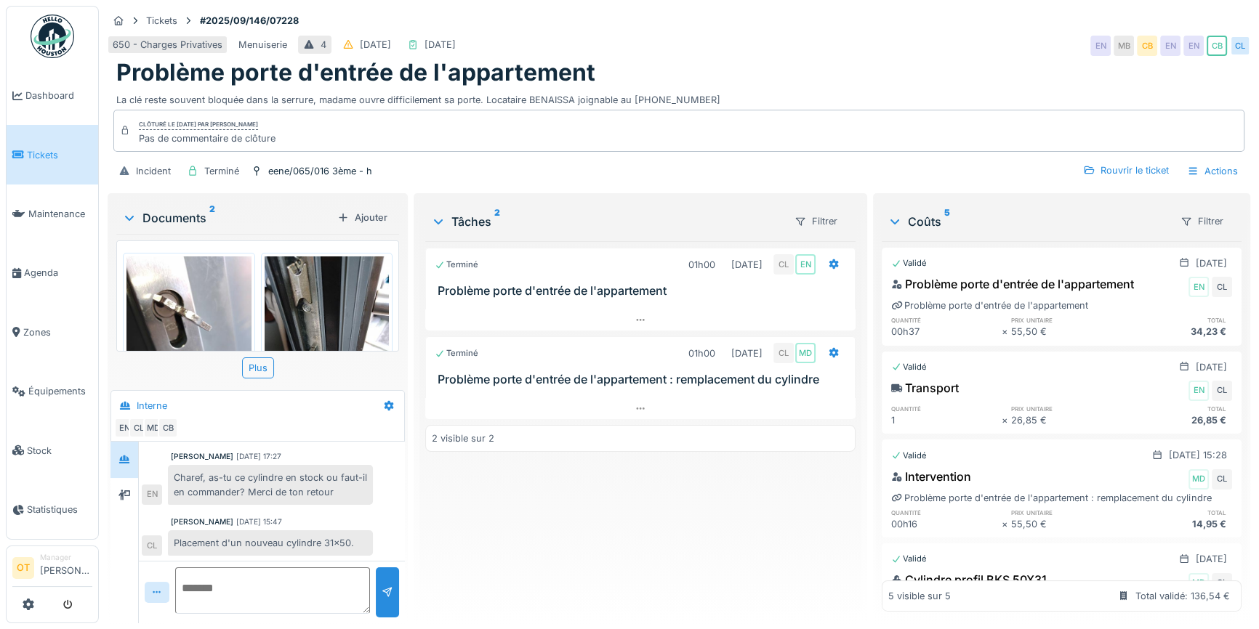
click at [205, 298] on img at bounding box center [188, 340] width 125 height 166
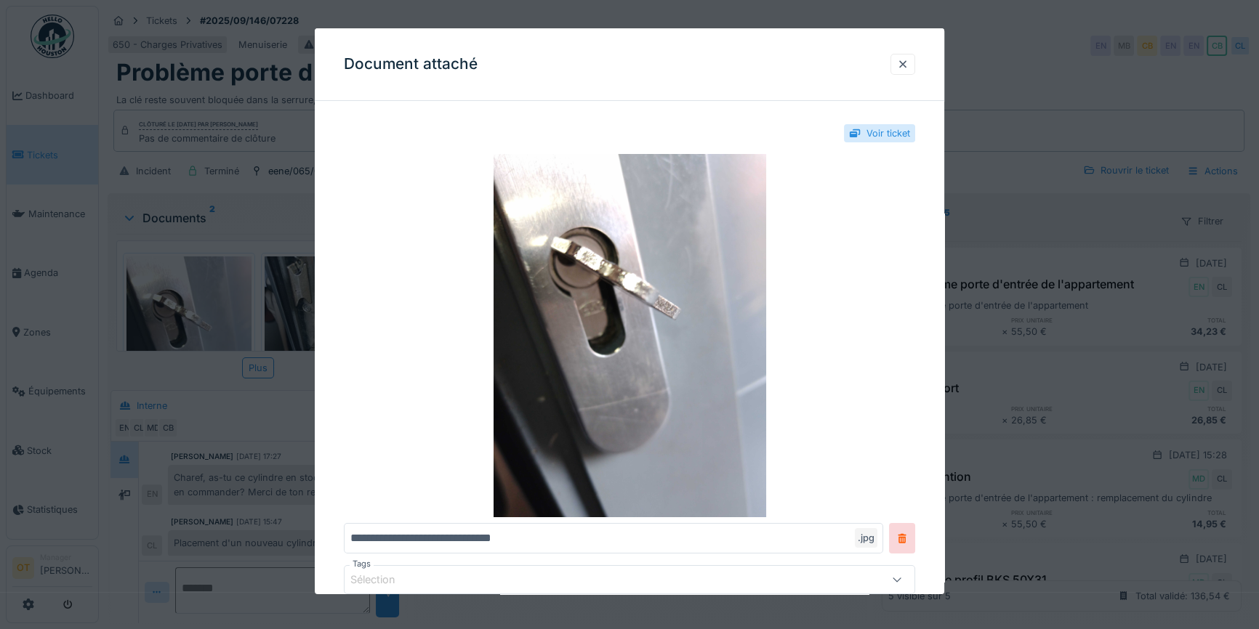
click at [1025, 473] on div at bounding box center [629, 314] width 1259 height 629
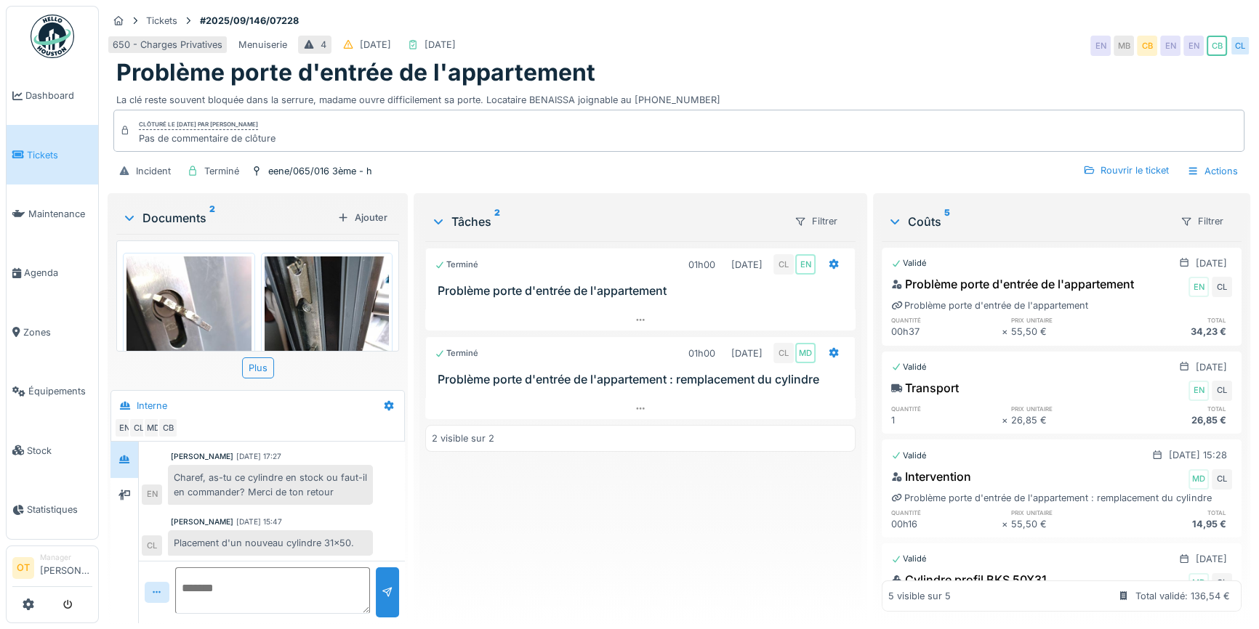
click at [326, 305] on img at bounding box center [327, 340] width 125 height 166
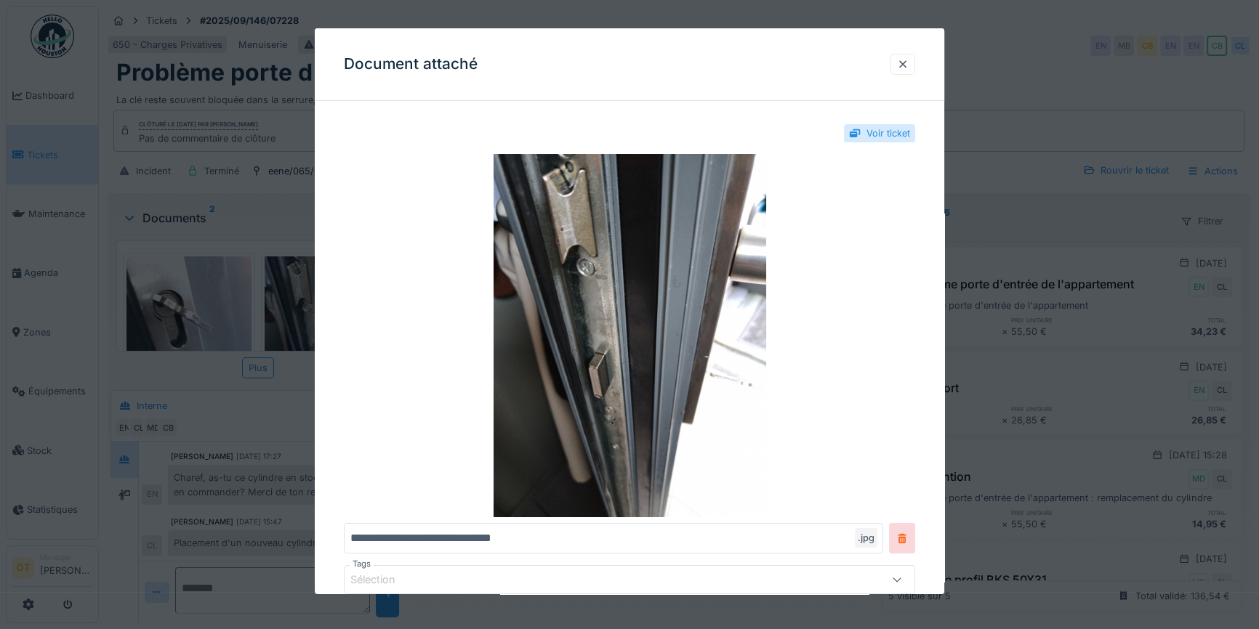
click at [269, 386] on div at bounding box center [629, 314] width 1259 height 629
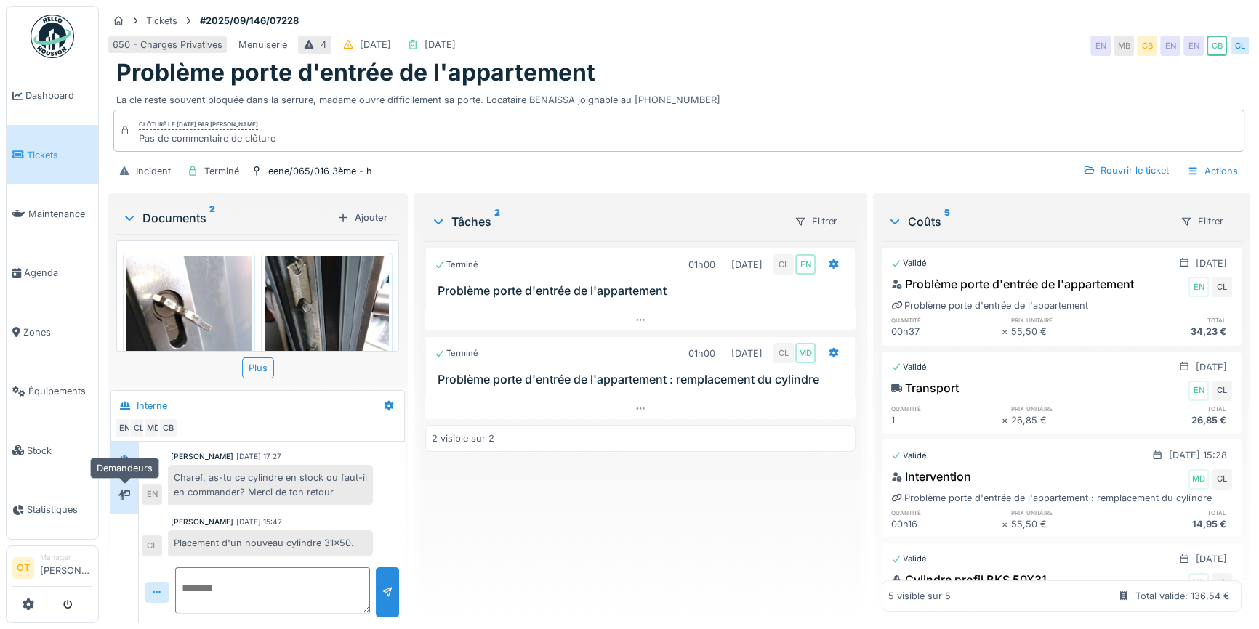
click at [130, 496] on icon at bounding box center [124, 495] width 12 height 9
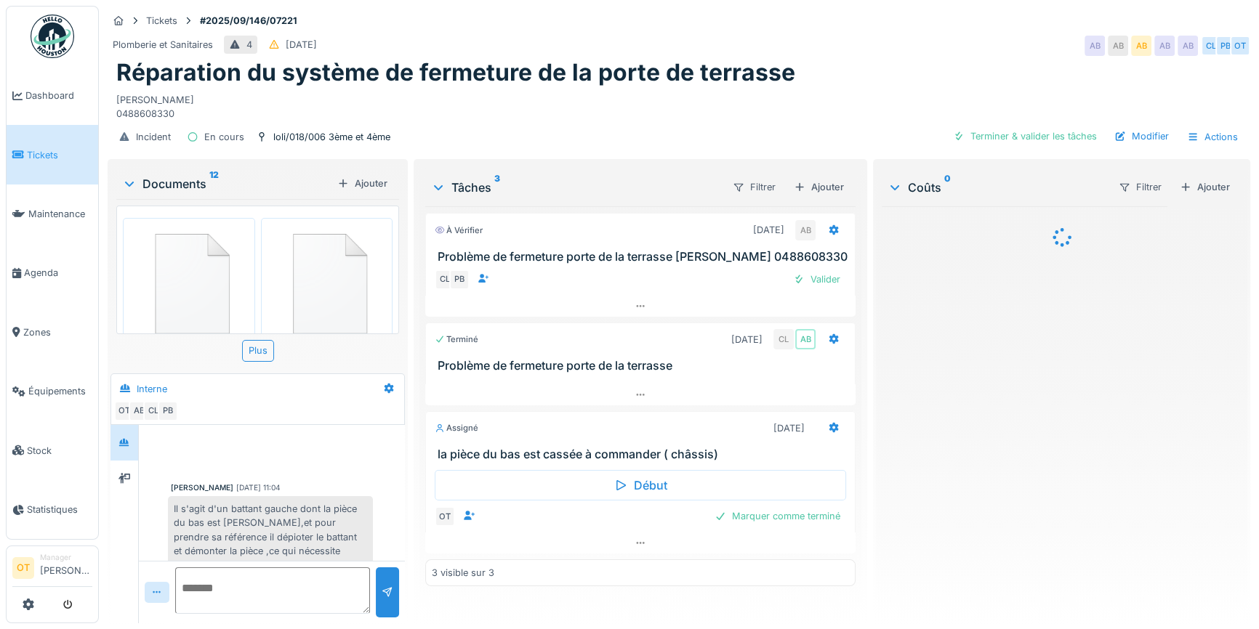
scroll to position [208, 0]
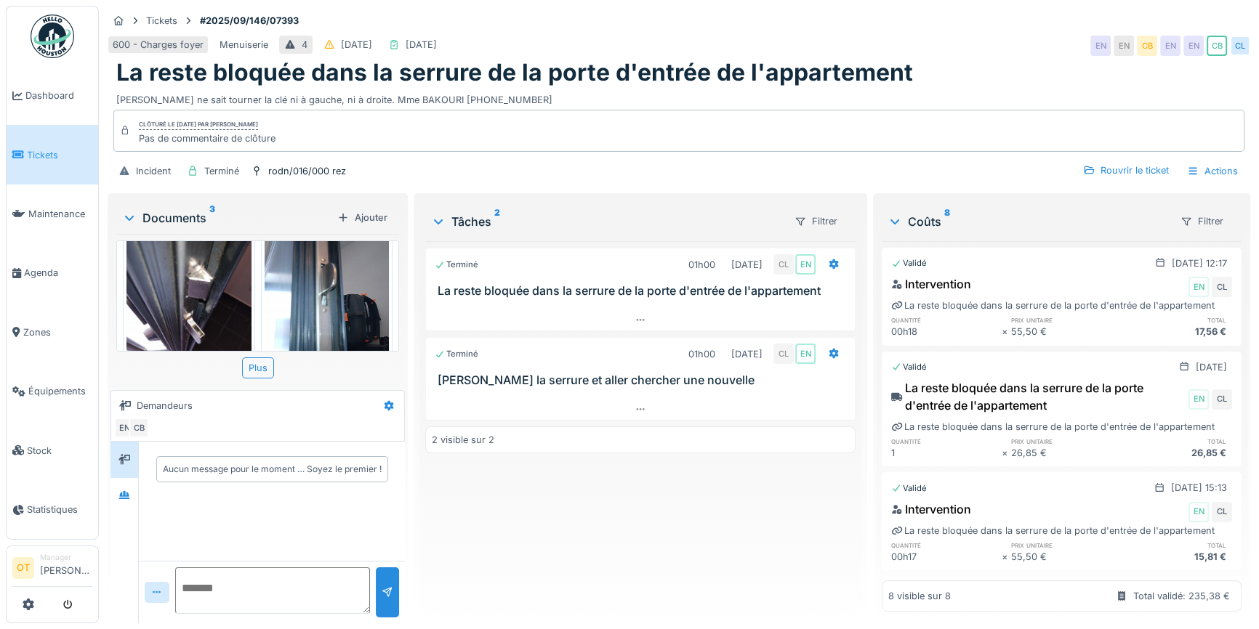
scroll to position [24, 0]
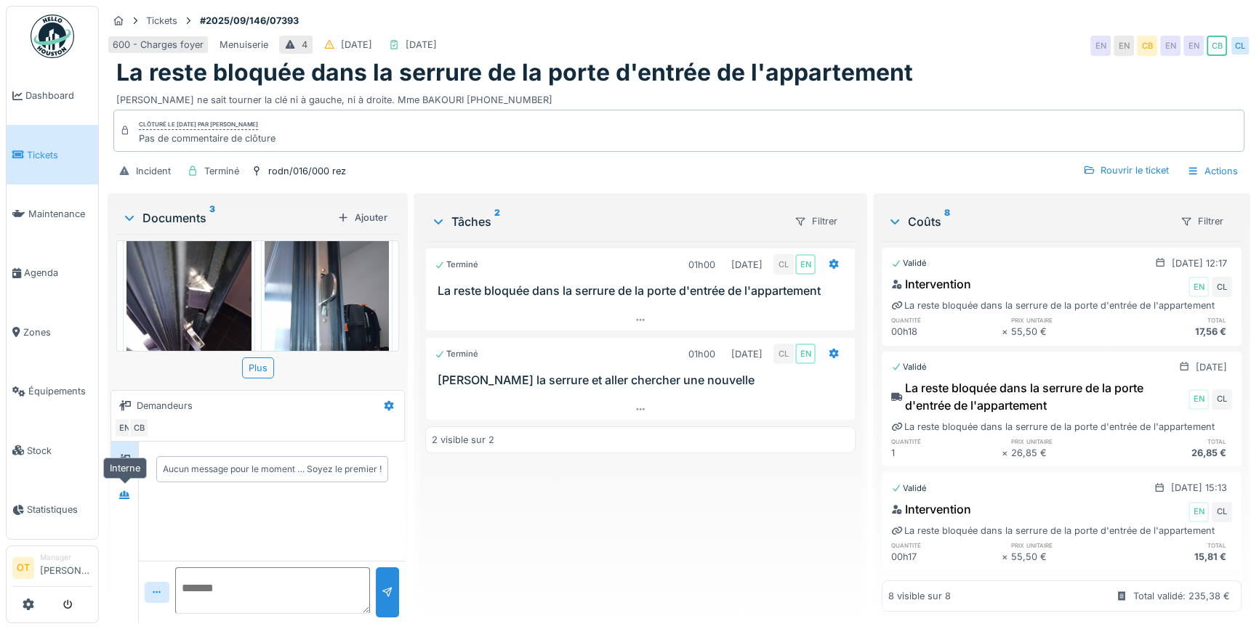
click at [110, 495] on div "Aucun message pour le moment … Soyez le premier !" at bounding box center [257, 533] width 294 height 182
click at [124, 493] on icon at bounding box center [124, 495] width 12 height 9
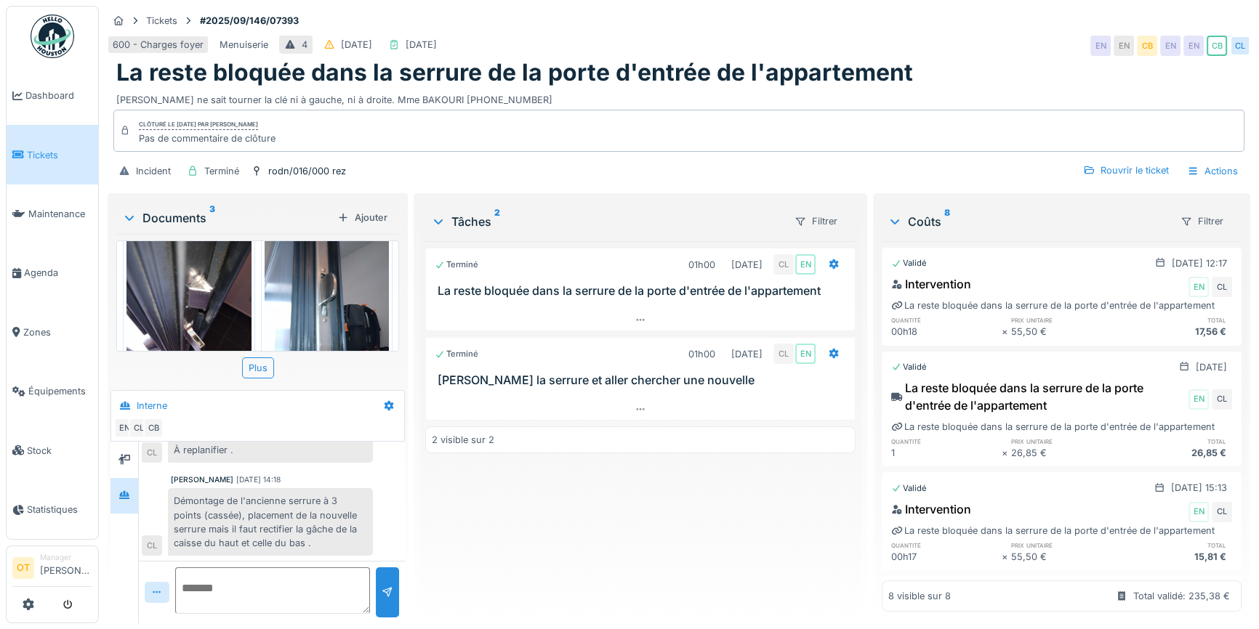
scroll to position [9, 0]
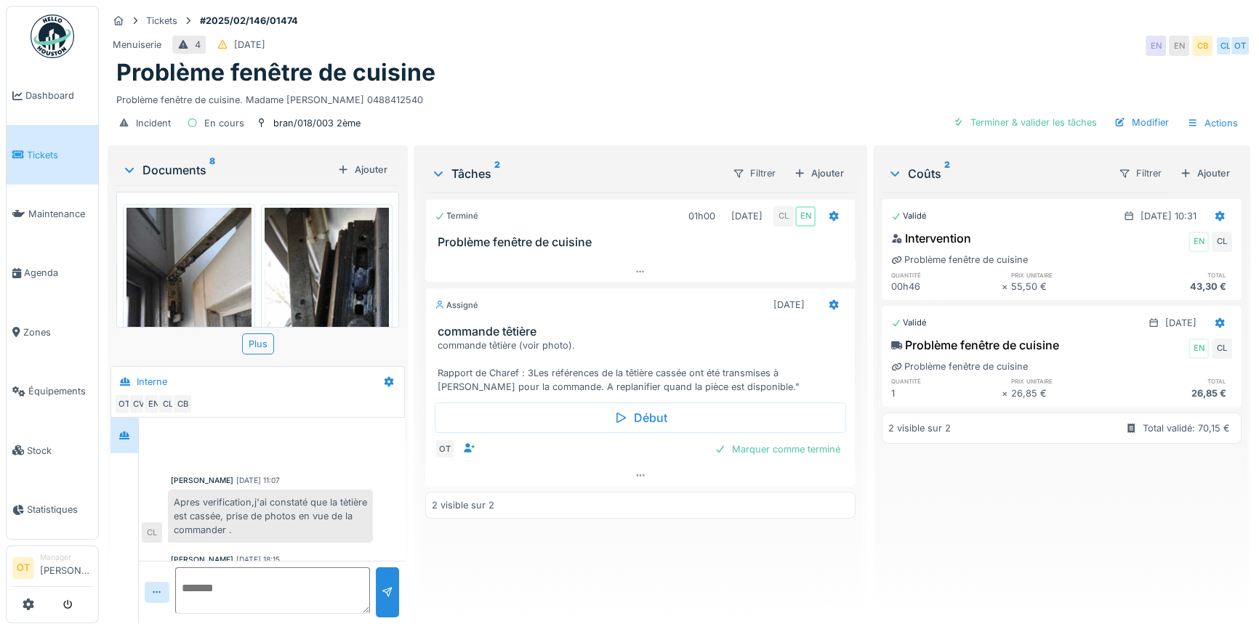
scroll to position [117, 0]
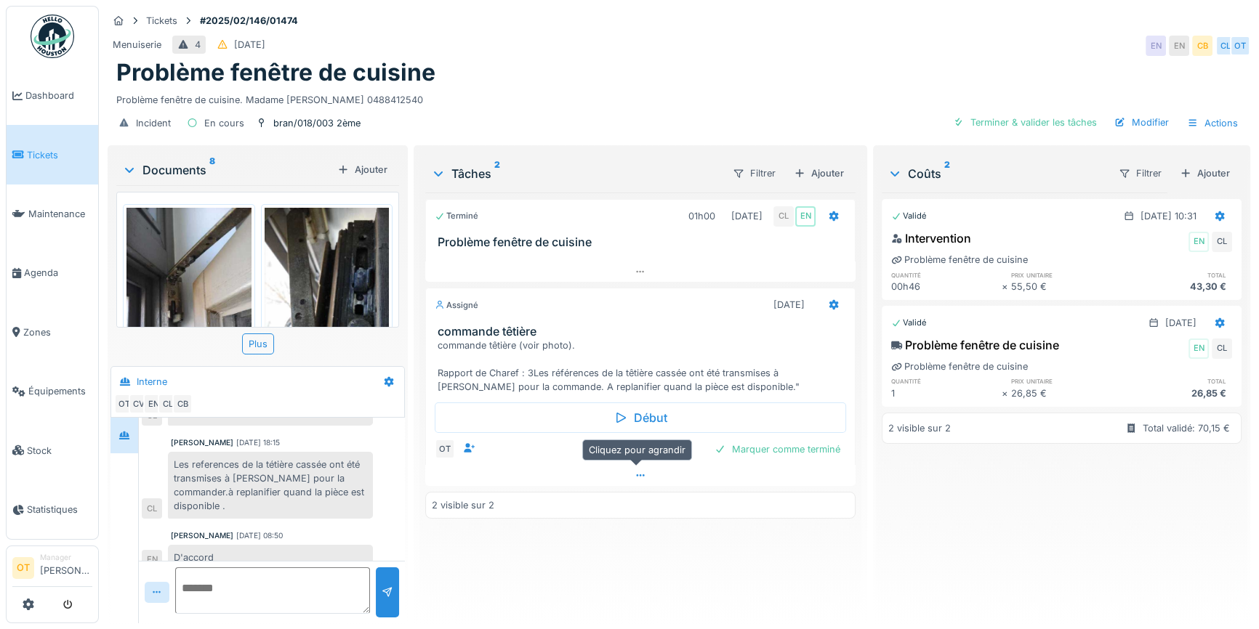
click at [634, 471] on icon at bounding box center [640, 475] width 12 height 9
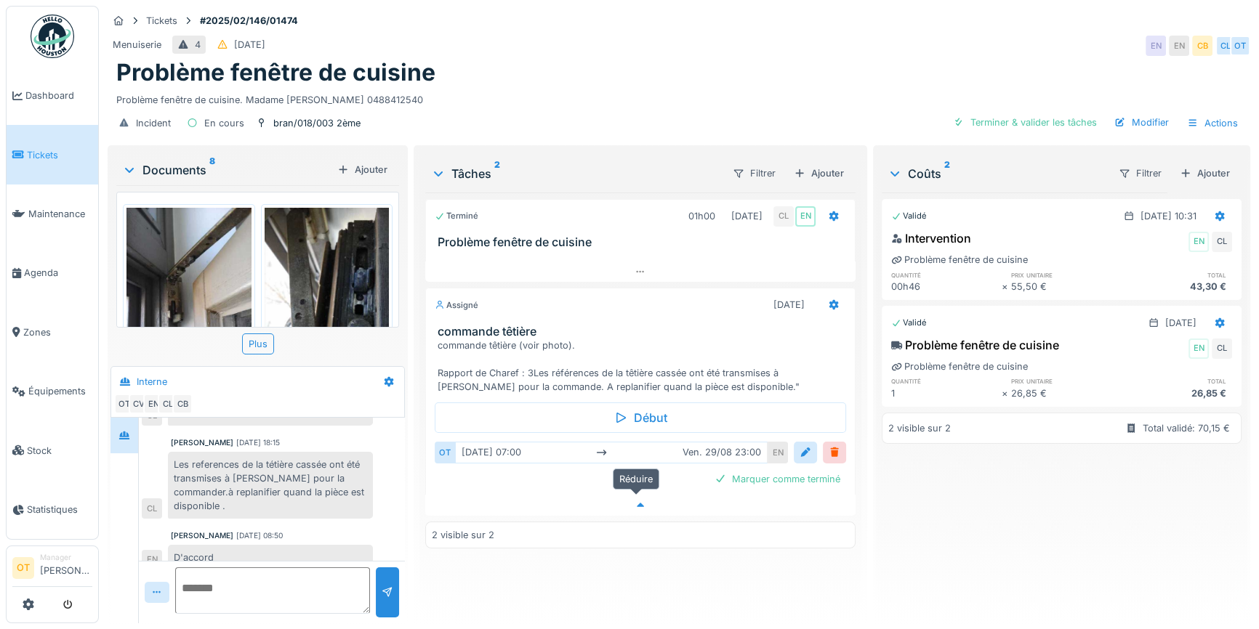
click at [637, 503] on icon at bounding box center [640, 505] width 7 height 4
